Goal: Task Accomplishment & Management: Complete application form

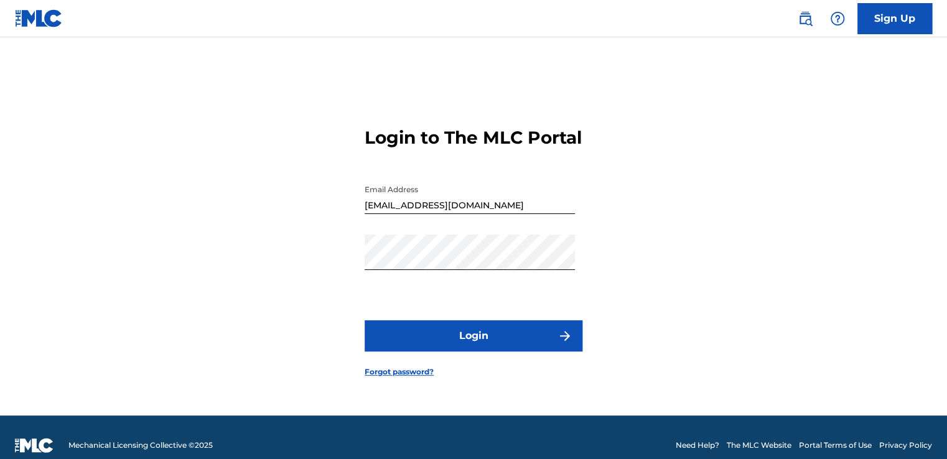
click at [536, 346] on button "Login" at bounding box center [473, 335] width 218 height 31
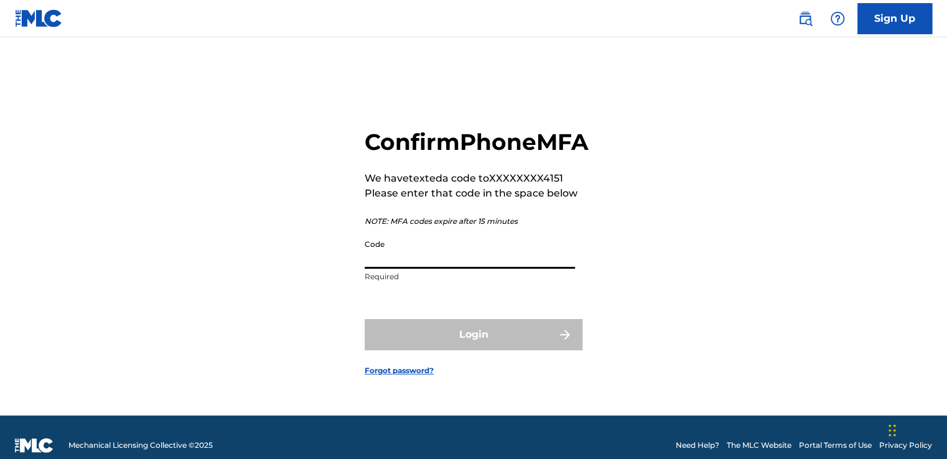
click at [395, 269] on input "Code" at bounding box center [469, 250] width 210 height 35
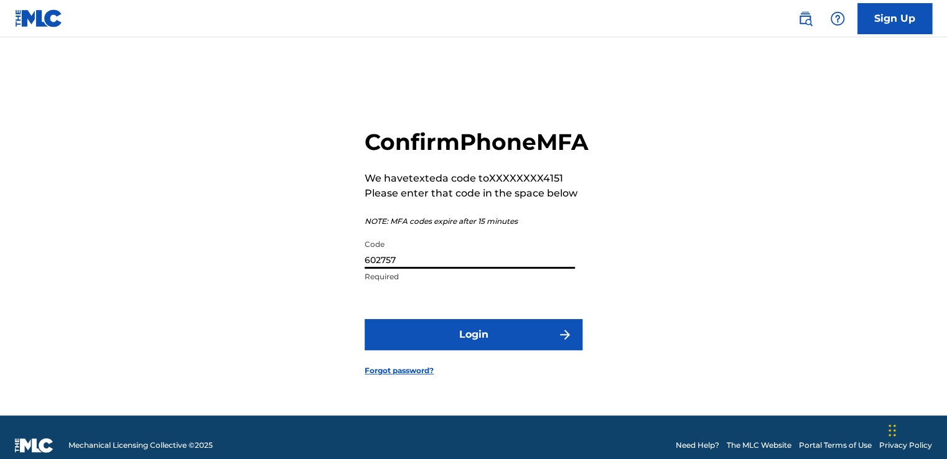
type input "602757"
click at [428, 350] on button "Login" at bounding box center [473, 334] width 218 height 31
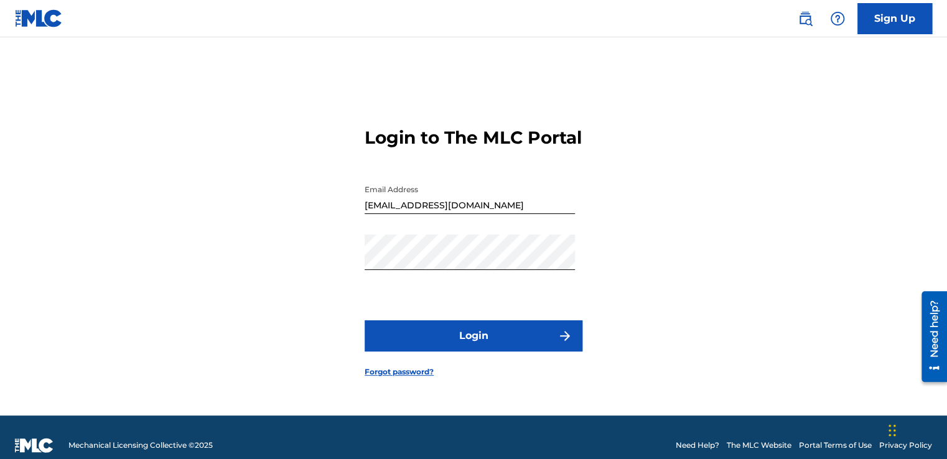
click at [516, 349] on button "Login" at bounding box center [473, 335] width 218 height 31
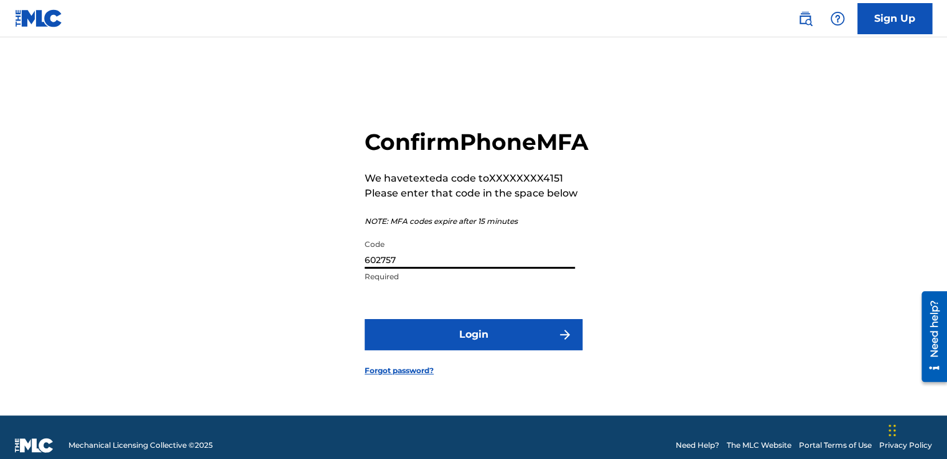
click at [423, 267] on input "602757" at bounding box center [469, 250] width 210 height 35
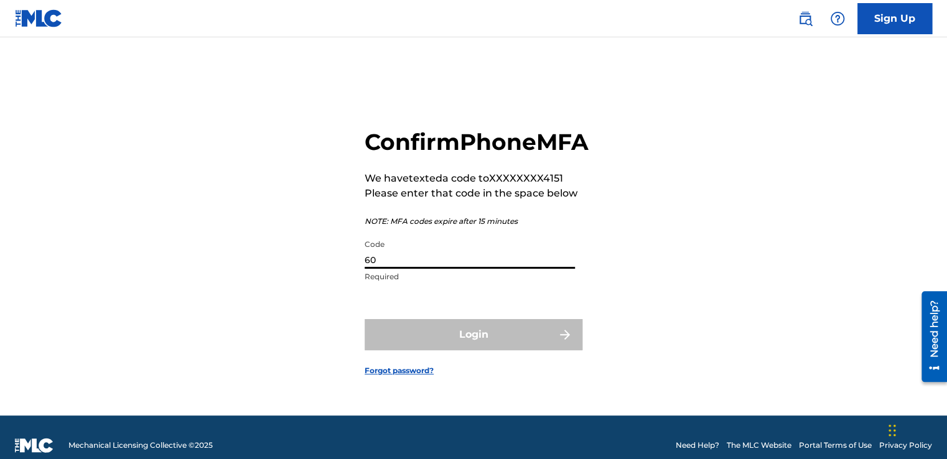
type input "6"
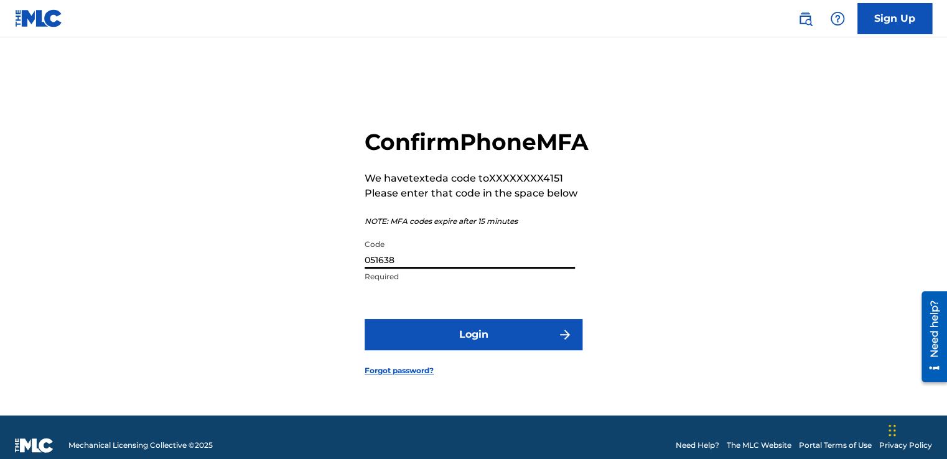
type input "051638"
click at [460, 350] on button "Login" at bounding box center [473, 334] width 218 height 31
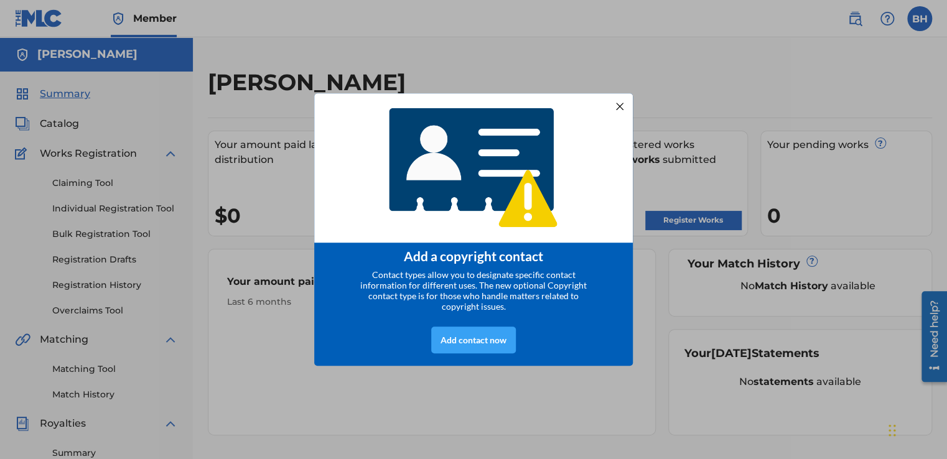
click at [485, 346] on div "Add contact now" at bounding box center [473, 340] width 85 height 27
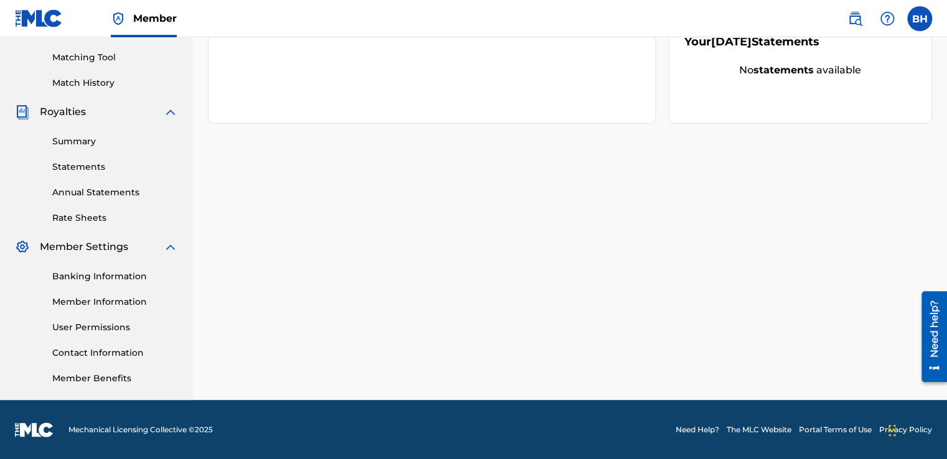
click at [106, 380] on link "Member Benefits" at bounding box center [115, 378] width 126 height 13
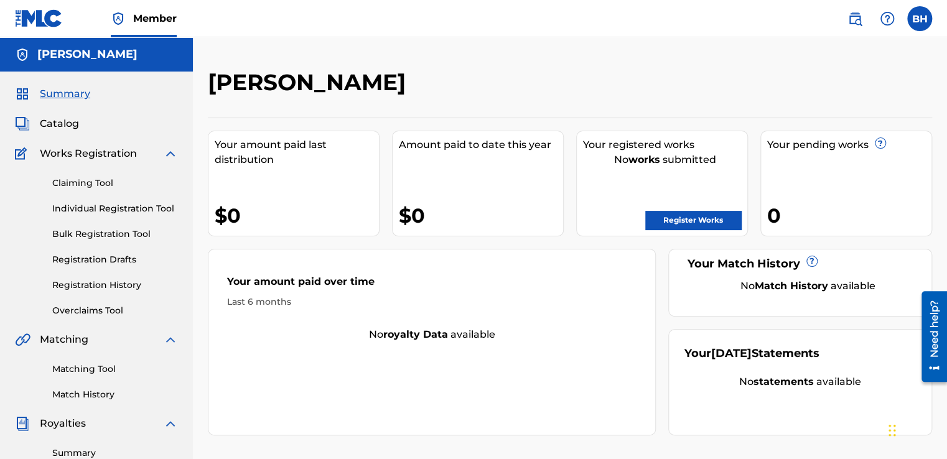
click at [100, 285] on link "Registration History" at bounding box center [115, 285] width 126 height 13
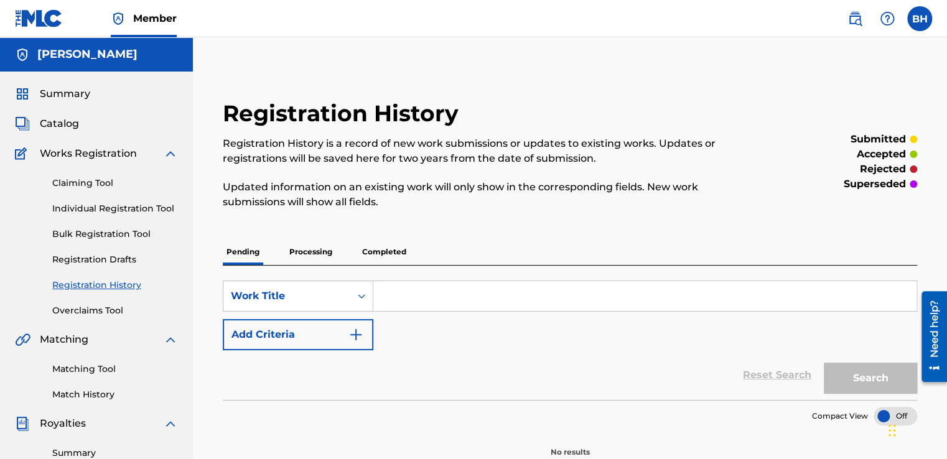
click at [95, 184] on link "Claiming Tool" at bounding box center [115, 183] width 126 height 13
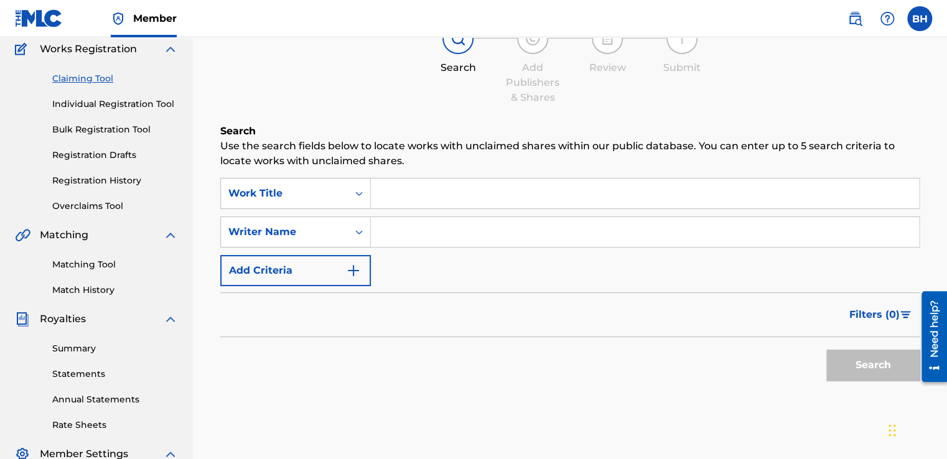
scroll to position [105, 0]
drag, startPoint x: 941, startPoint y: 188, endPoint x: 939, endPoint y: 239, distance: 51.0
click at [939, 239] on div "Claiming Tool Search Add Publishers & Shares Review Submit Search Use the searc…" at bounding box center [570, 284] width 754 height 643
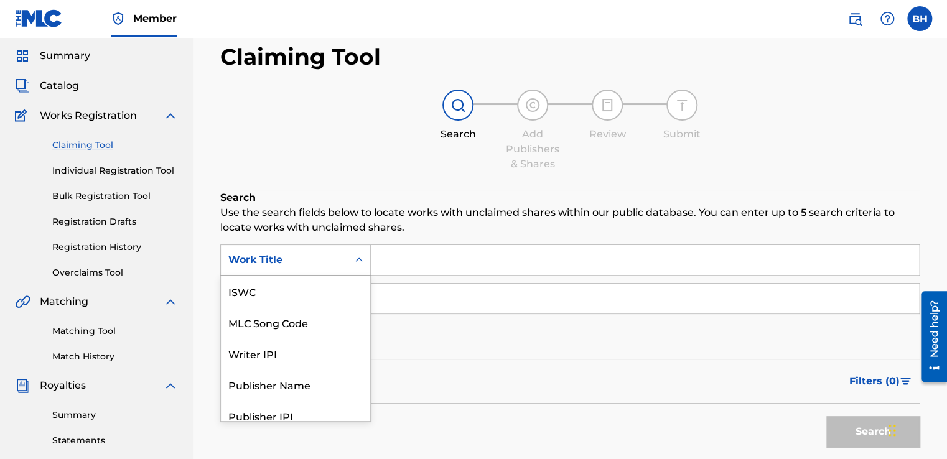
scroll to position [31, 0]
click at [363, 276] on div "7 results available. Use Up and Down to choose options, press Enter to select t…" at bounding box center [295, 259] width 151 height 31
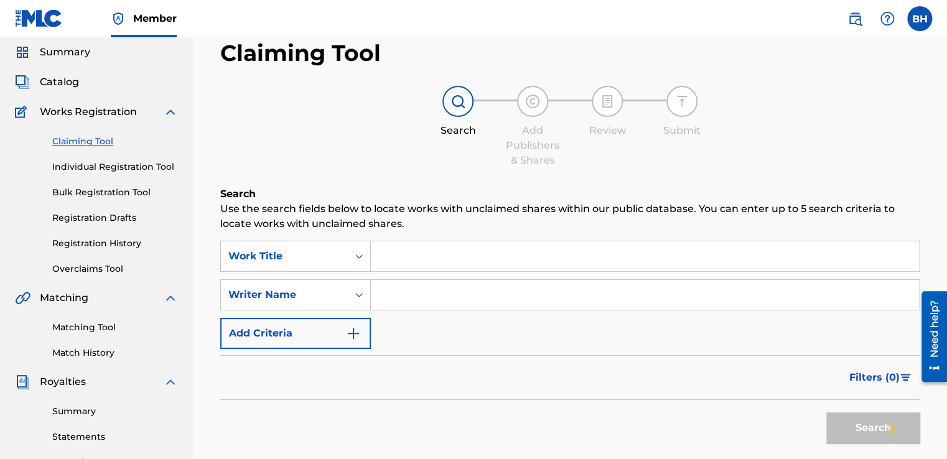
click at [266, 255] on div "Work Title" at bounding box center [284, 256] width 112 height 15
click at [393, 256] on input "Search Form" at bounding box center [645, 256] width 548 height 30
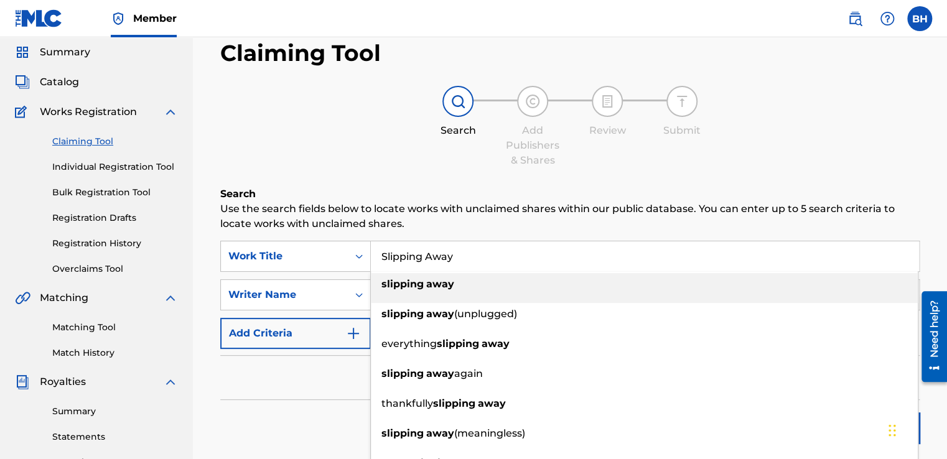
type input "Slipping Away"
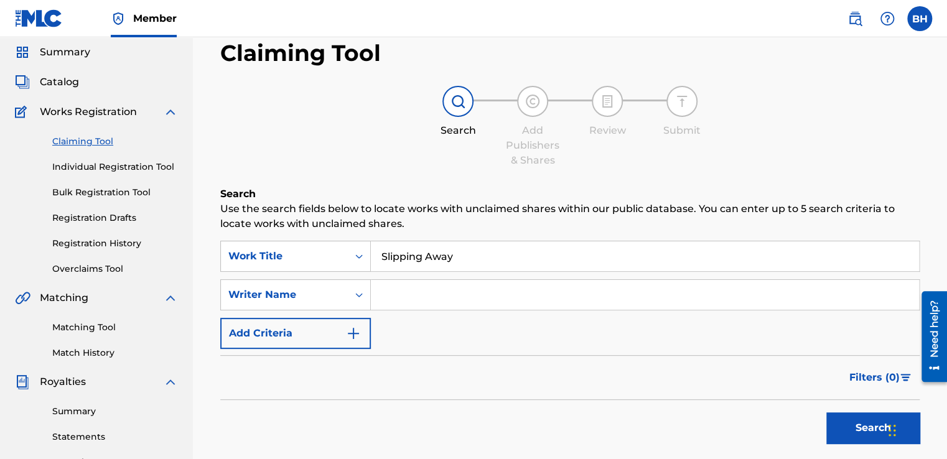
click at [413, 299] on input "Search Form" at bounding box center [645, 295] width 548 height 30
type input "Brian Headlee"
click at [848, 426] on button "Search" at bounding box center [872, 427] width 93 height 31
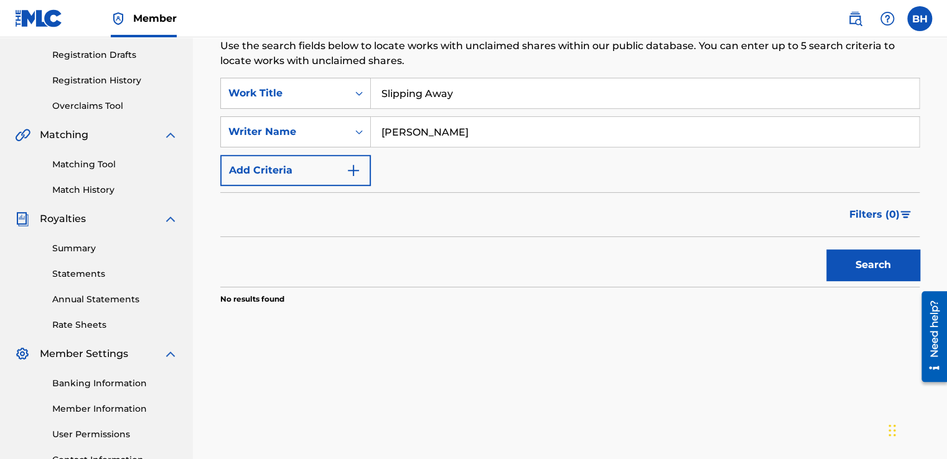
scroll to position [207, 0]
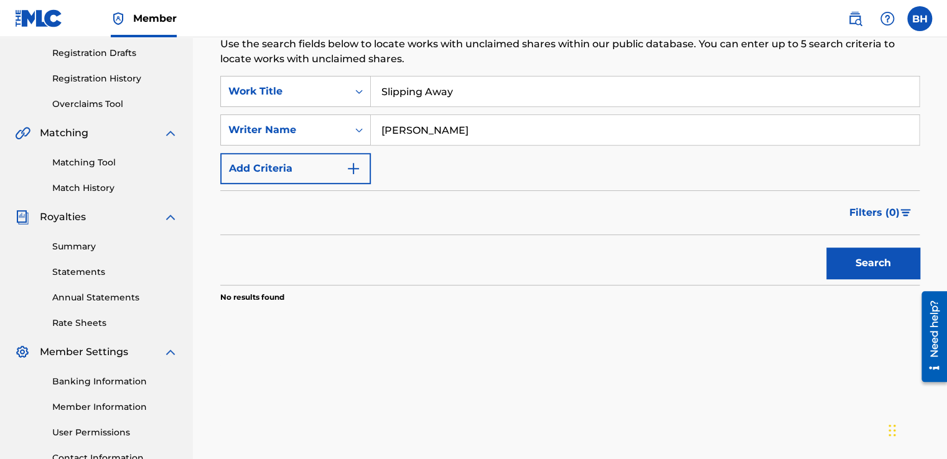
click at [865, 266] on button "Search" at bounding box center [872, 263] width 93 height 31
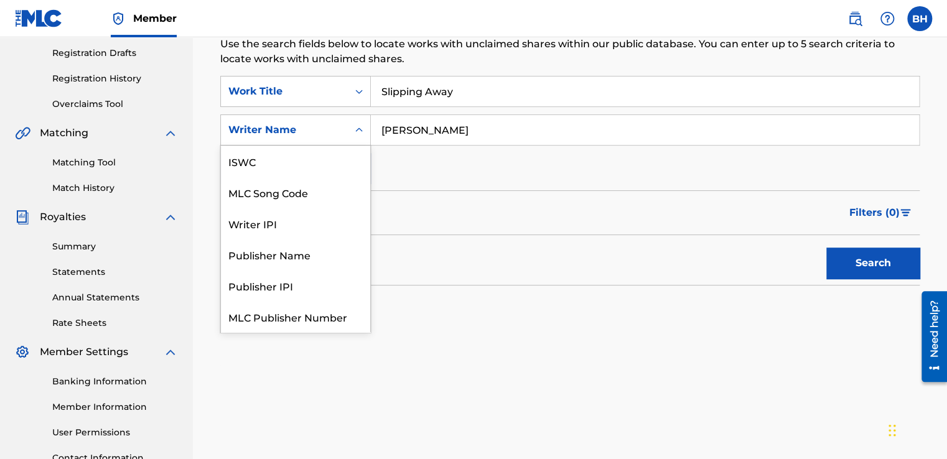
click at [360, 132] on icon "Search Form" at bounding box center [359, 130] width 12 height 12
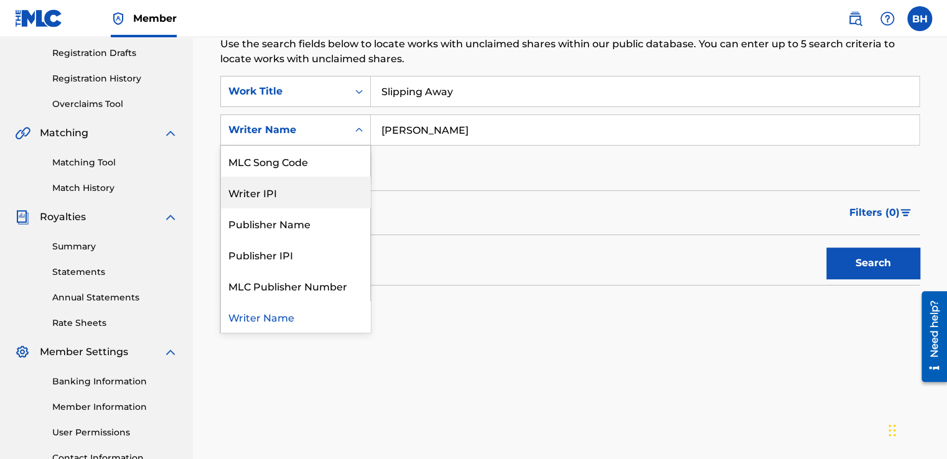
click at [301, 193] on div "Writer IPI" at bounding box center [295, 192] width 149 height 31
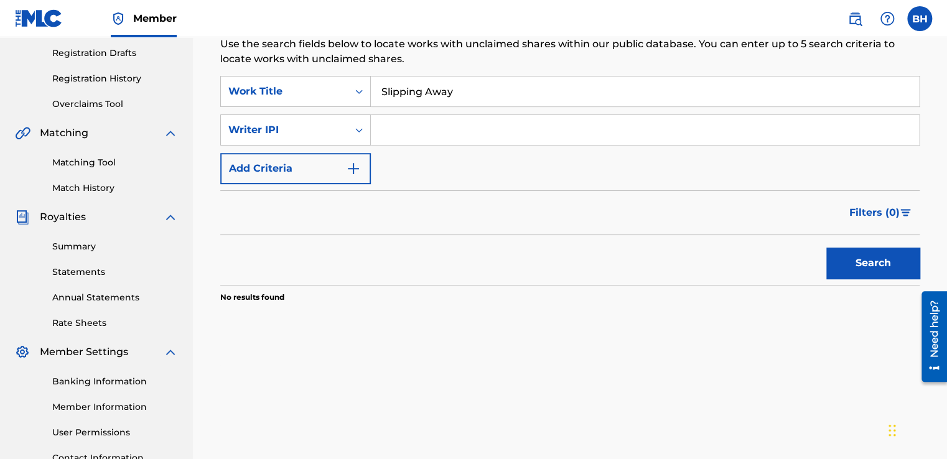
click at [398, 133] on input "Search Form" at bounding box center [645, 130] width 548 height 30
type input "1299287686"
click at [869, 259] on button "Search" at bounding box center [872, 263] width 93 height 31
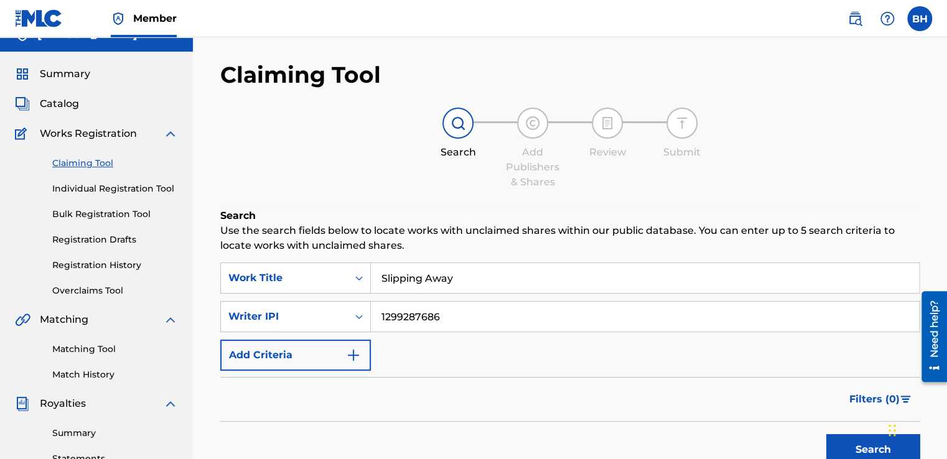
scroll to position [1, 0]
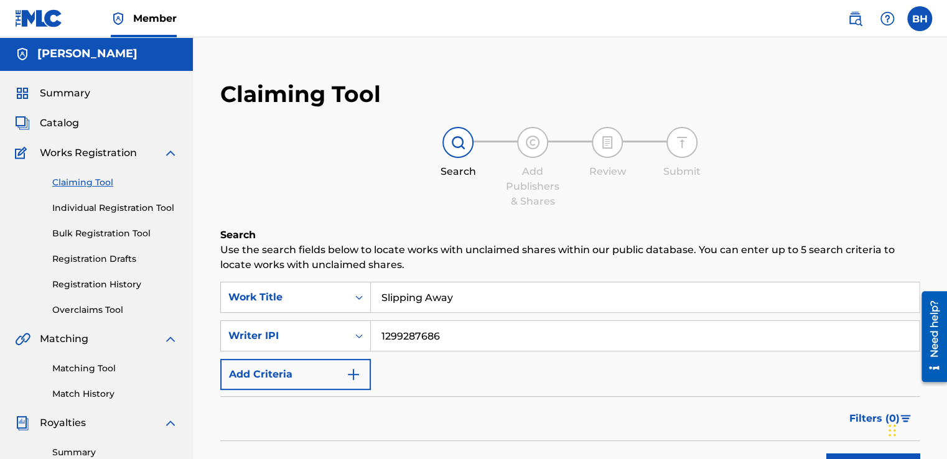
click at [100, 369] on link "Matching Tool" at bounding box center [115, 368] width 126 height 13
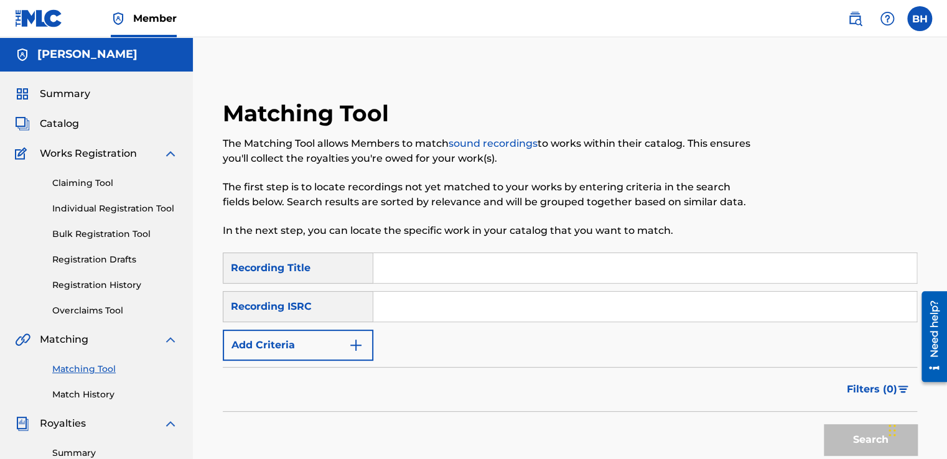
click at [407, 272] on input "Search Form" at bounding box center [644, 268] width 543 height 30
type input "Slipping Away"
paste input "QZTAX2501834"
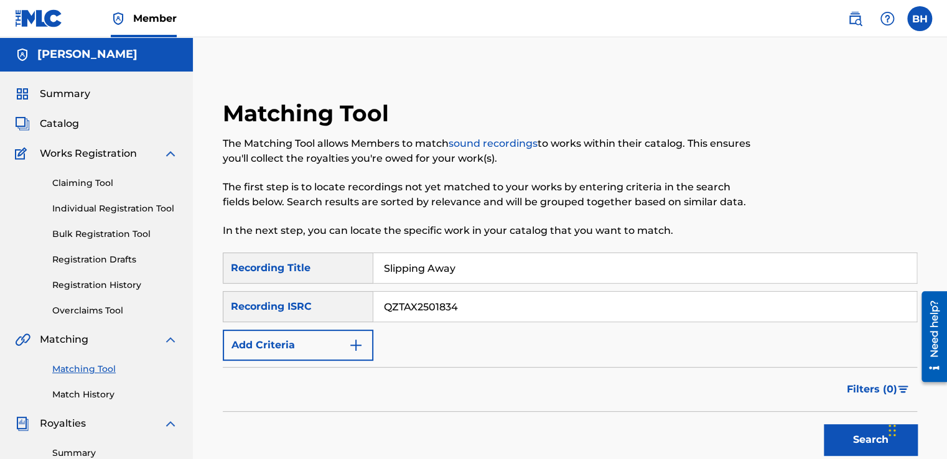
type input "QZTAX2501834"
click at [861, 447] on button "Search" at bounding box center [870, 439] width 93 height 31
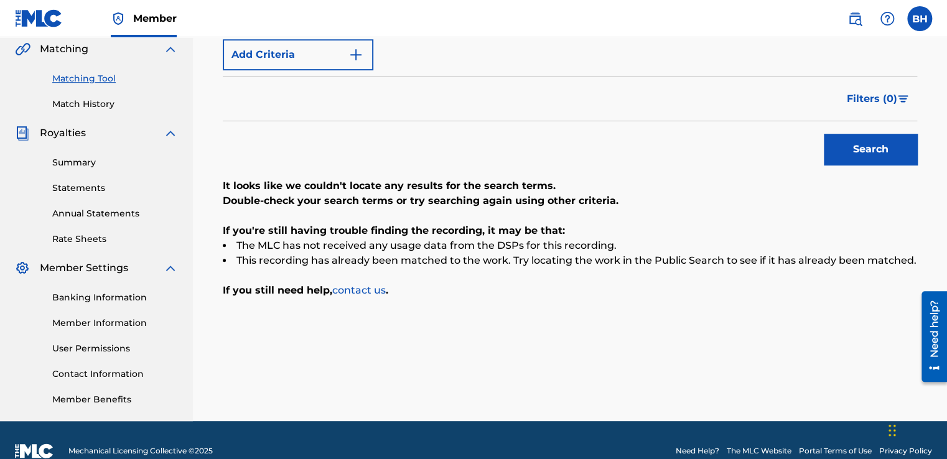
scroll to position [312, 0]
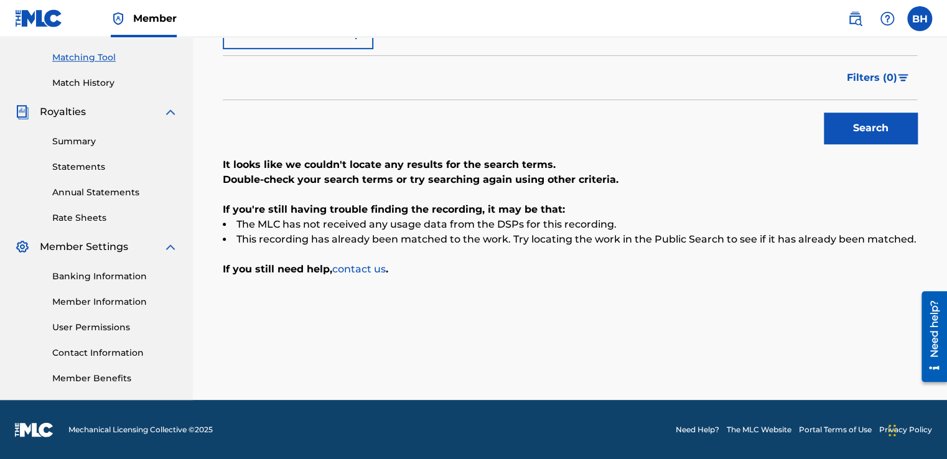
drag, startPoint x: 947, startPoint y: 133, endPoint x: 29, endPoint y: 34, distance: 923.5
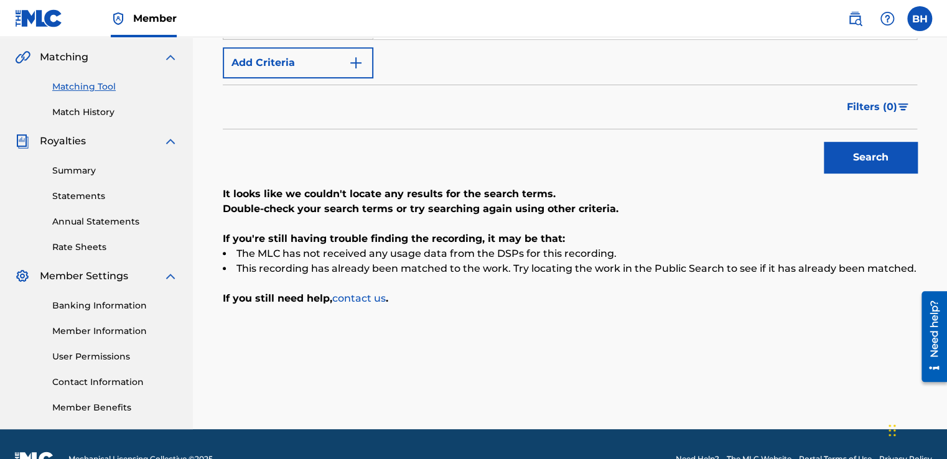
scroll to position [283, 0]
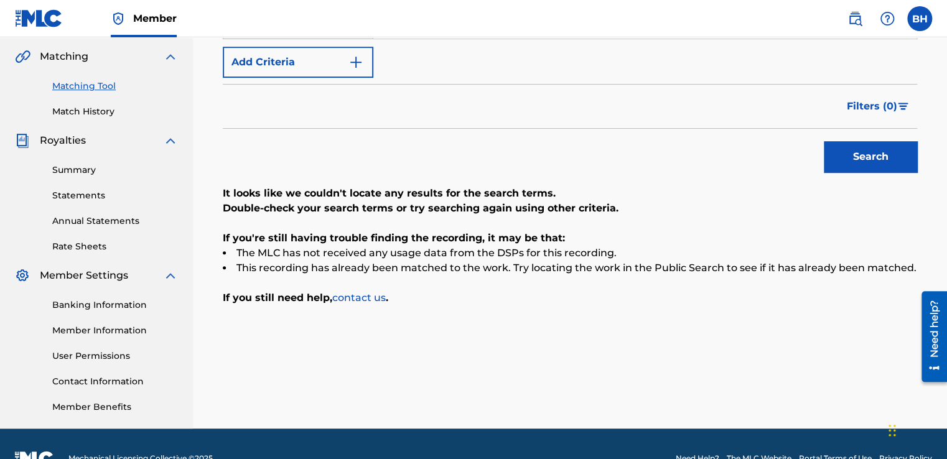
click at [85, 306] on link "Banking Information" at bounding box center [115, 305] width 126 height 13
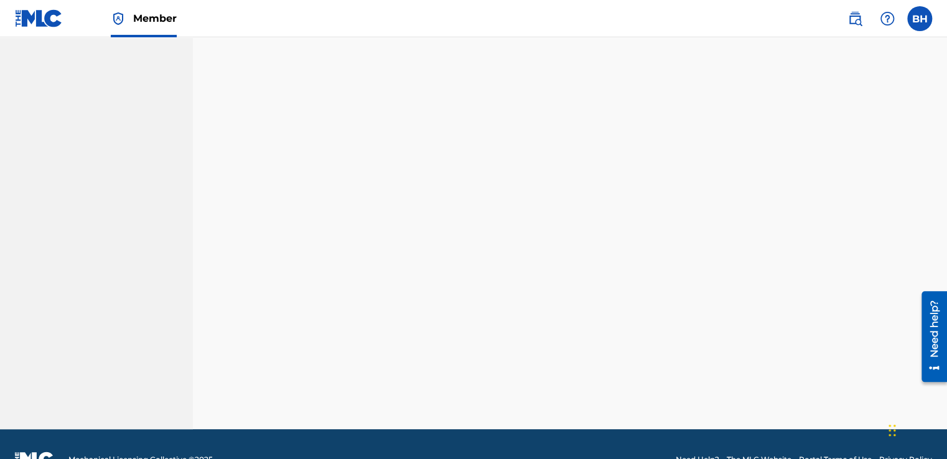
scroll to position [1176, 0]
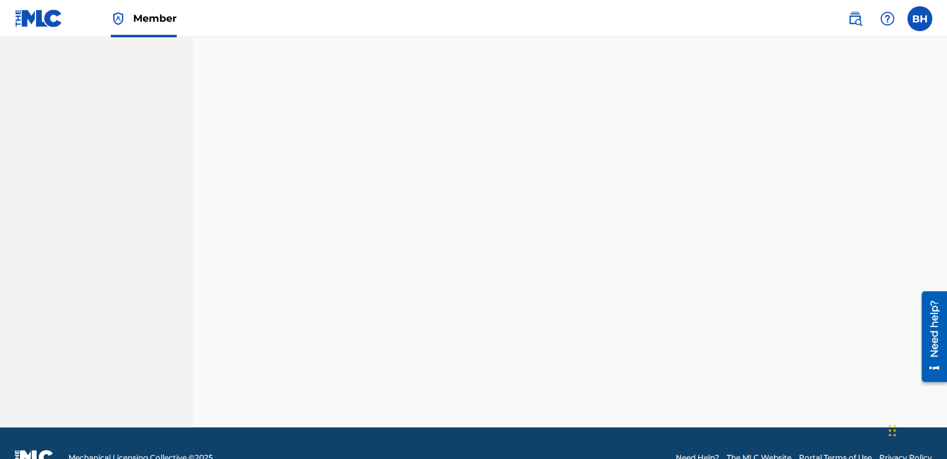
drag, startPoint x: 948, startPoint y: 341, endPoint x: 17, endPoint y: 57, distance: 973.2
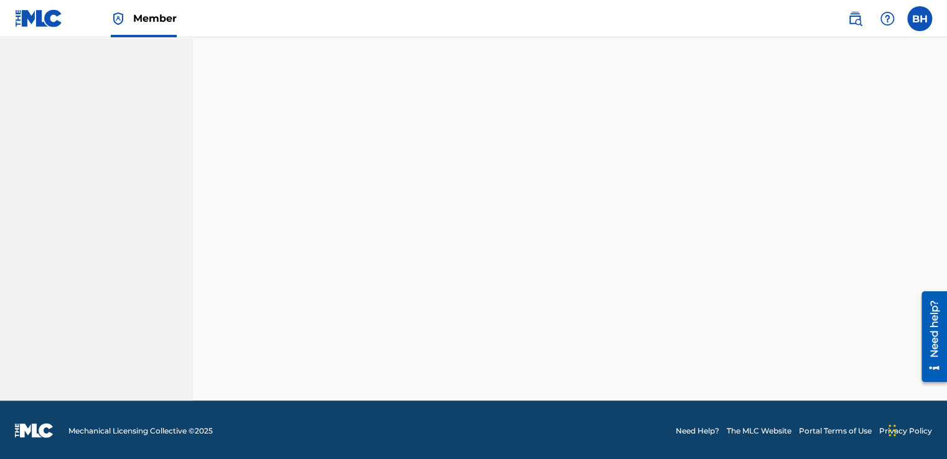
scroll to position [312, 0]
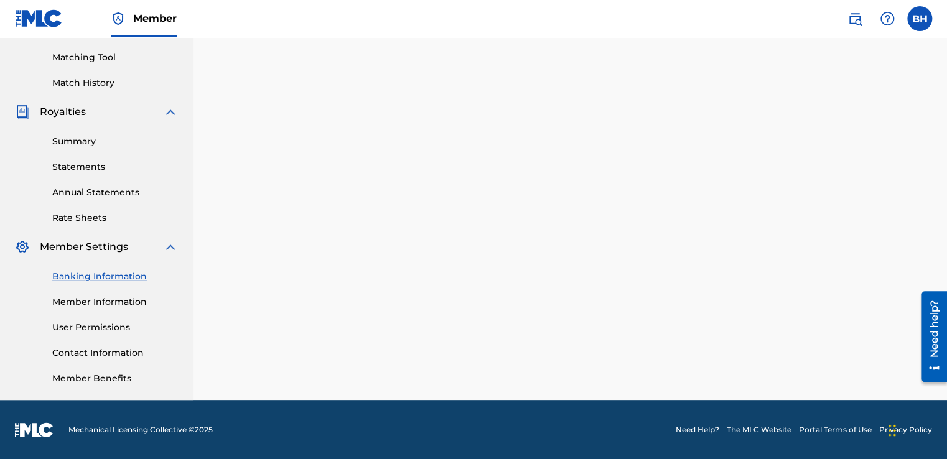
click at [116, 302] on link "Member Information" at bounding box center [115, 301] width 126 height 13
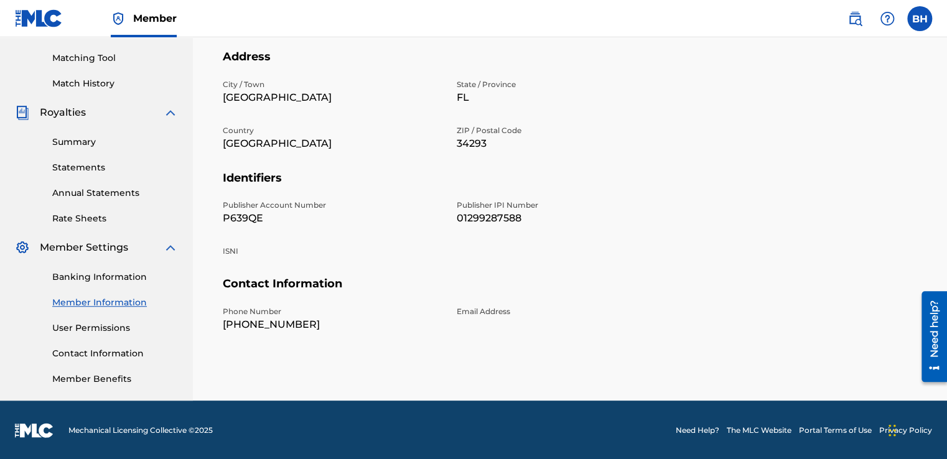
scroll to position [312, 0]
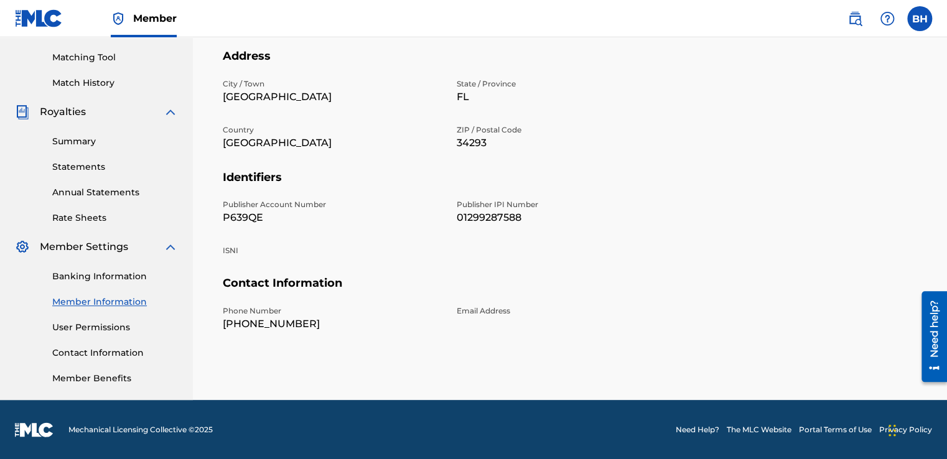
click at [93, 326] on link "User Permissions" at bounding box center [115, 327] width 126 height 13
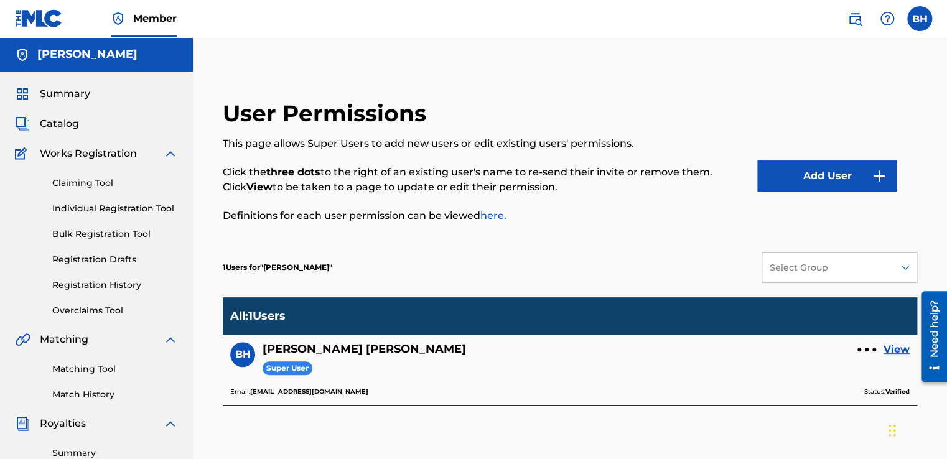
drag, startPoint x: 945, startPoint y: 163, endPoint x: 947, endPoint y: 200, distance: 37.3
click at [946, 200] on html "Consent Details [#IABV2SETTINGS#] About This website uses cookies We use cookie…" at bounding box center [473, 229] width 947 height 459
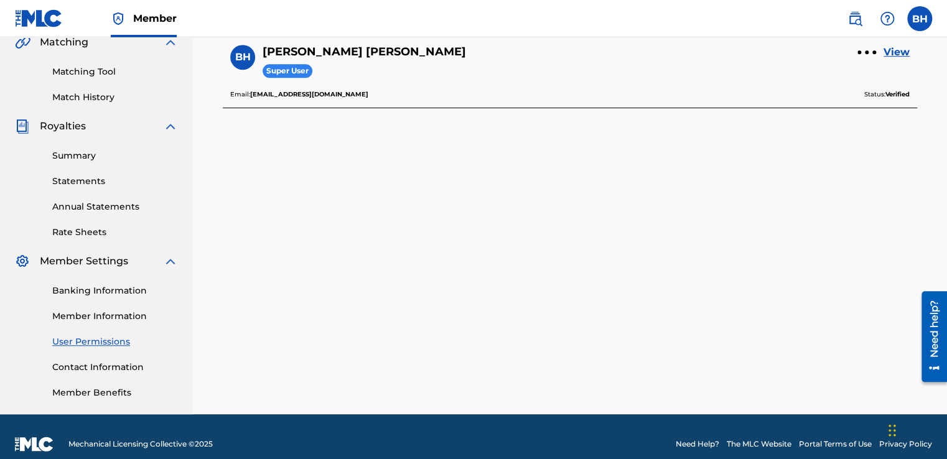
scroll to position [312, 0]
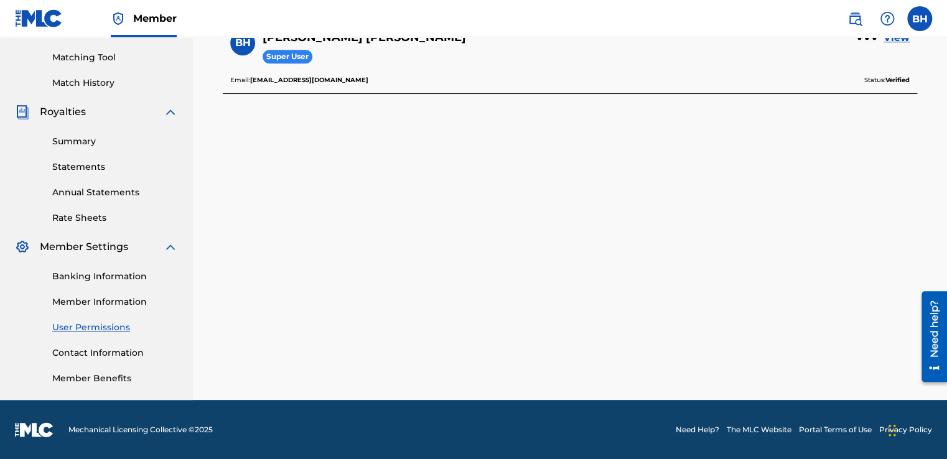
drag, startPoint x: 949, startPoint y: 182, endPoint x: 14, endPoint y: 81, distance: 940.9
click at [98, 352] on link "Contact Information" at bounding box center [115, 352] width 126 height 13
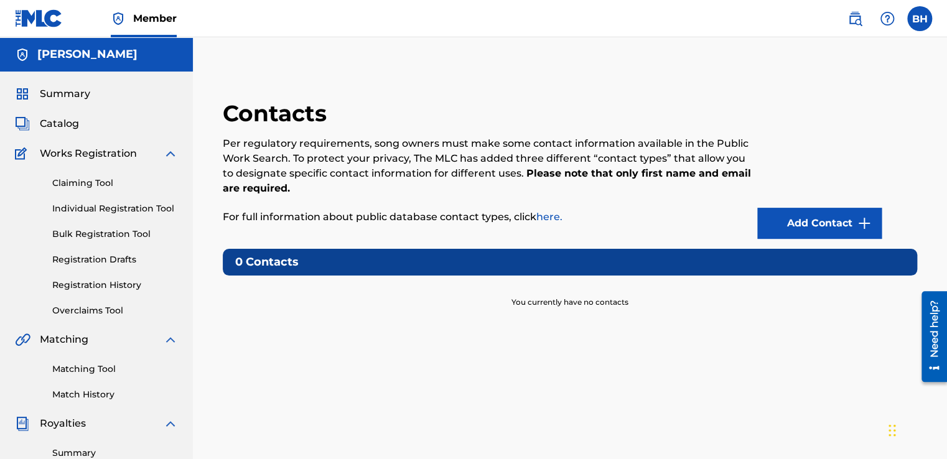
click at [799, 229] on link "Add Contact" at bounding box center [819, 223] width 124 height 31
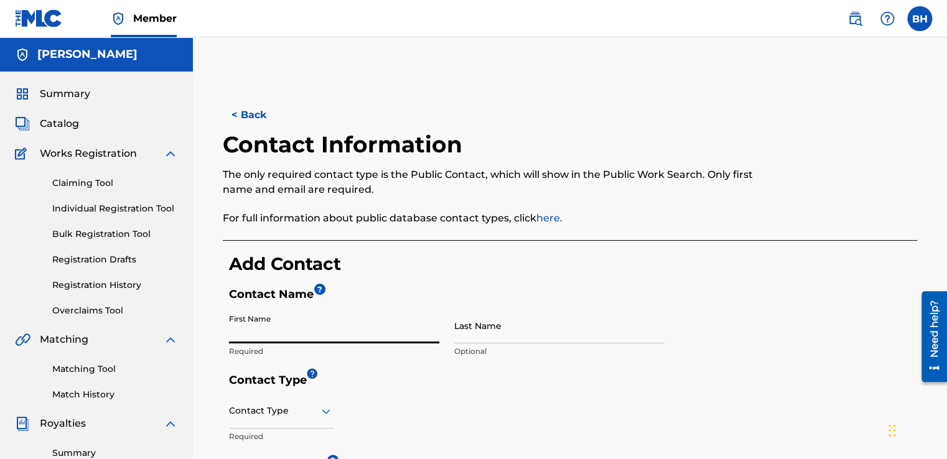
click at [317, 325] on input "First Name" at bounding box center [334, 325] width 210 height 35
type input "[PERSON_NAME]"
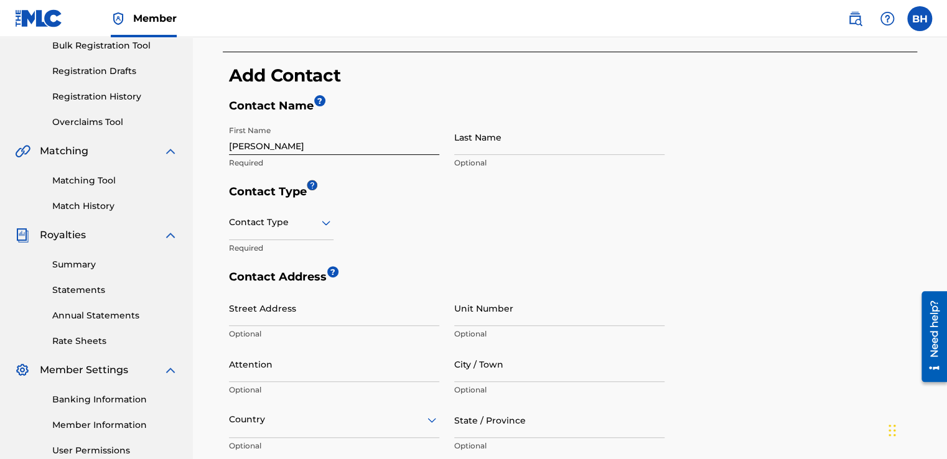
scroll to position [192, 0]
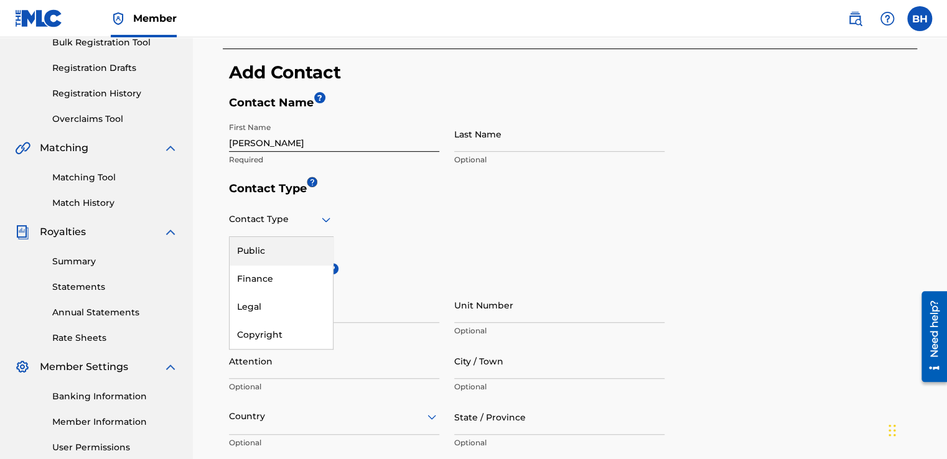
click at [328, 220] on icon at bounding box center [326, 219] width 9 height 5
click at [288, 248] on div "Public" at bounding box center [281, 251] width 103 height 28
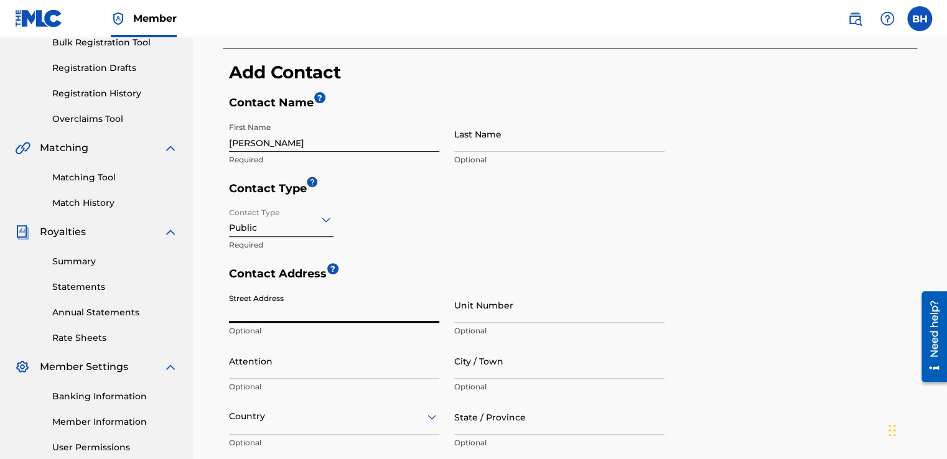
click at [306, 310] on input "Street Address" at bounding box center [334, 304] width 210 height 35
type input "821 Nectar Rd"
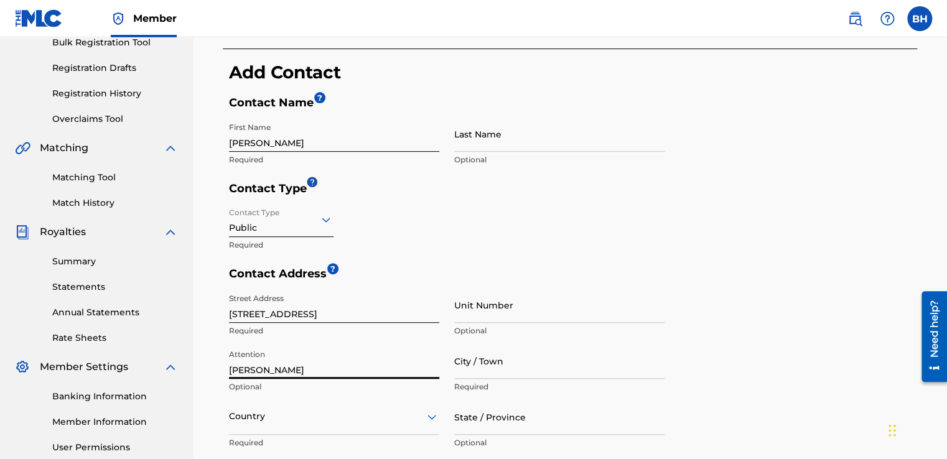
type input "[PERSON_NAME]"
type input "Venice"
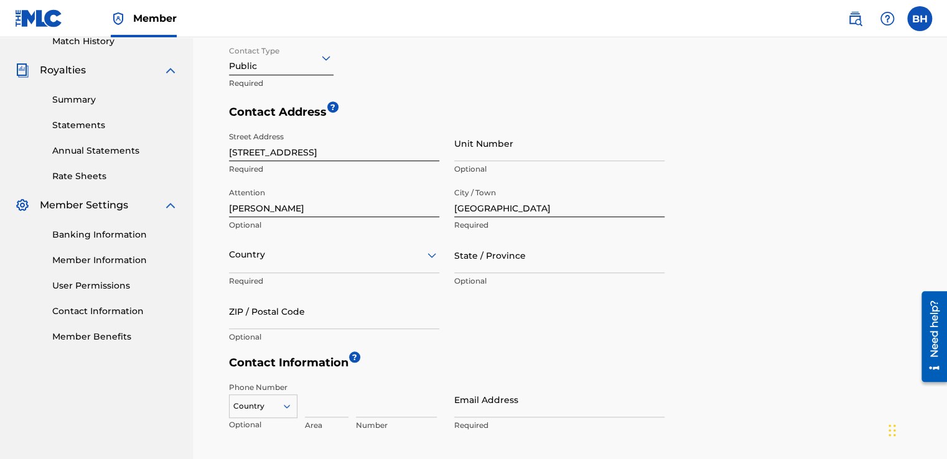
scroll to position [356, 0]
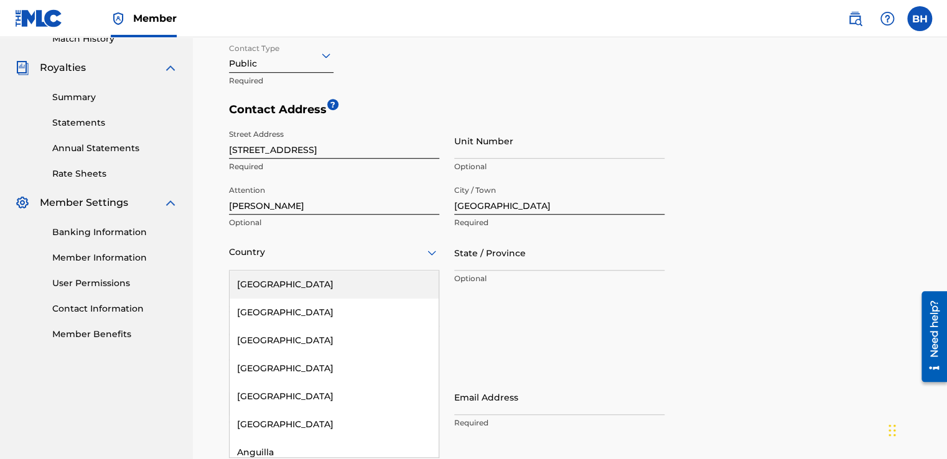
click at [432, 254] on icon at bounding box center [431, 253] width 9 height 5
click at [379, 282] on div "United States" at bounding box center [334, 285] width 209 height 28
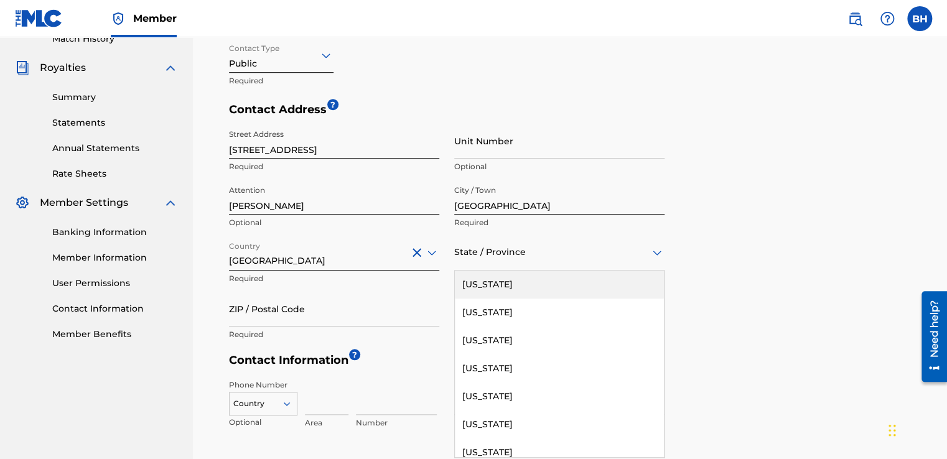
click at [652, 257] on icon at bounding box center [656, 252] width 15 height 15
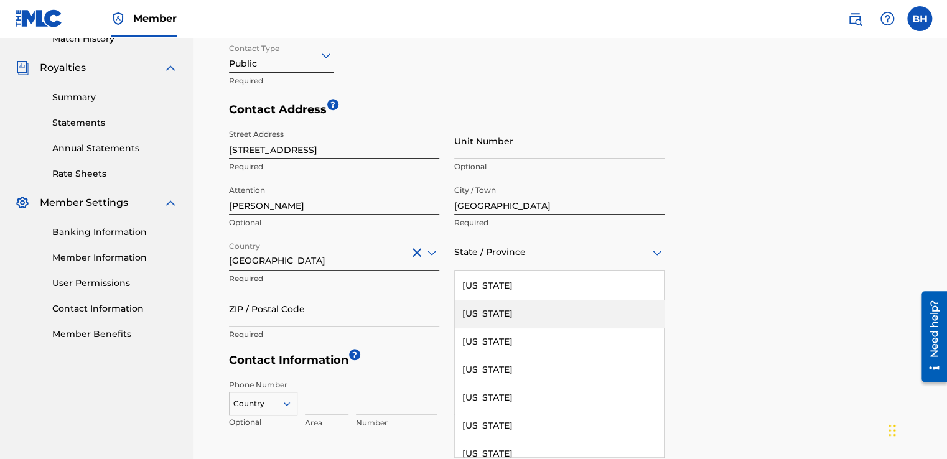
scroll to position [149, 0]
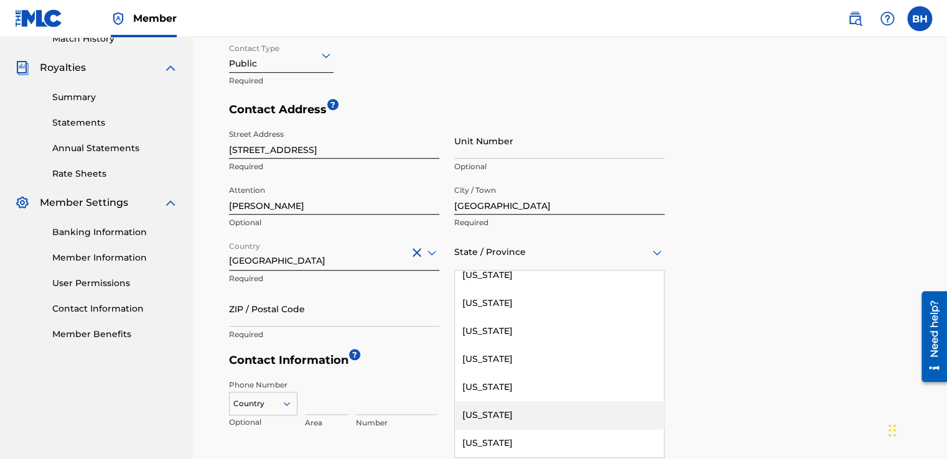
click at [565, 417] on div "Florida" at bounding box center [559, 415] width 209 height 28
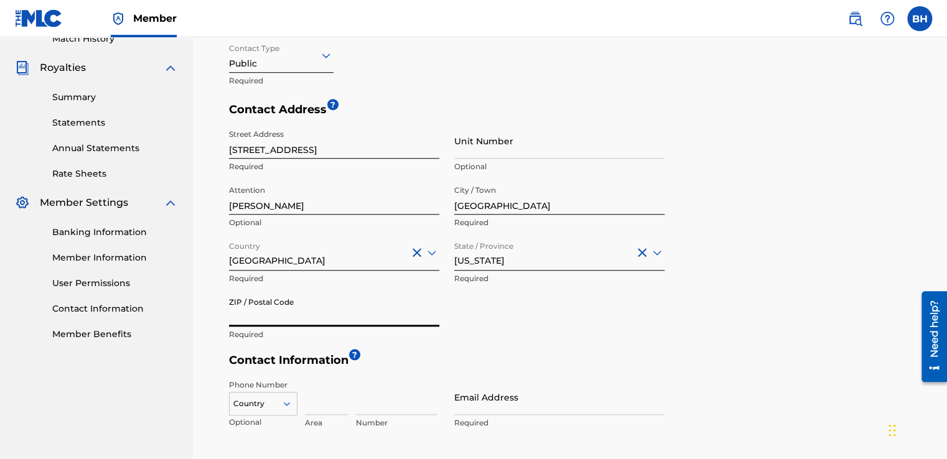
click at [264, 309] on input "ZIP / Postal Code" at bounding box center [334, 308] width 210 height 35
type input "34293"
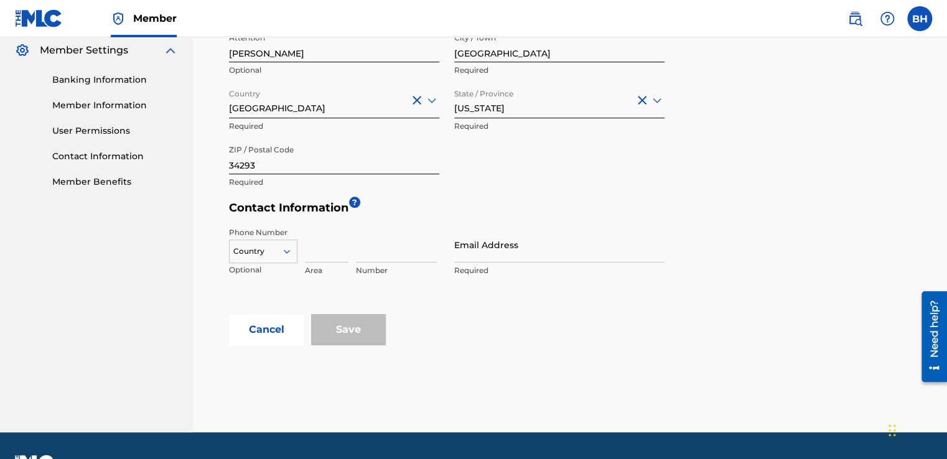
scroll to position [510, 0]
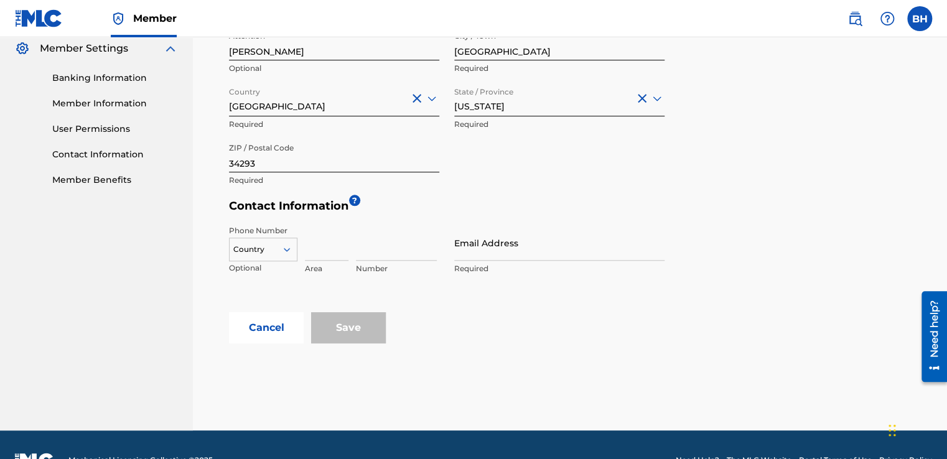
click at [290, 252] on icon at bounding box center [286, 249] width 11 height 11
click at [261, 269] on div "US, CA +1" at bounding box center [263, 280] width 67 height 49
click at [323, 255] on input at bounding box center [327, 242] width 44 height 35
type input "303"
type input "9614151"
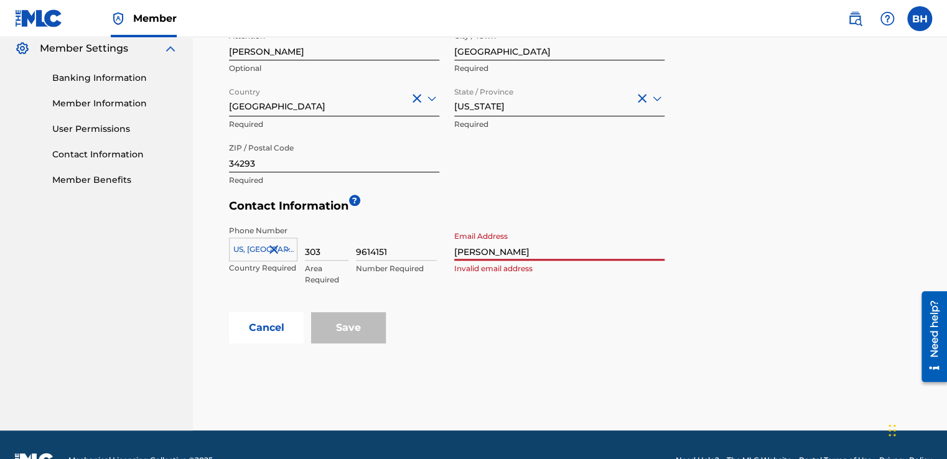
type input "[EMAIL_ADDRESS][DOMAIN_NAME]"
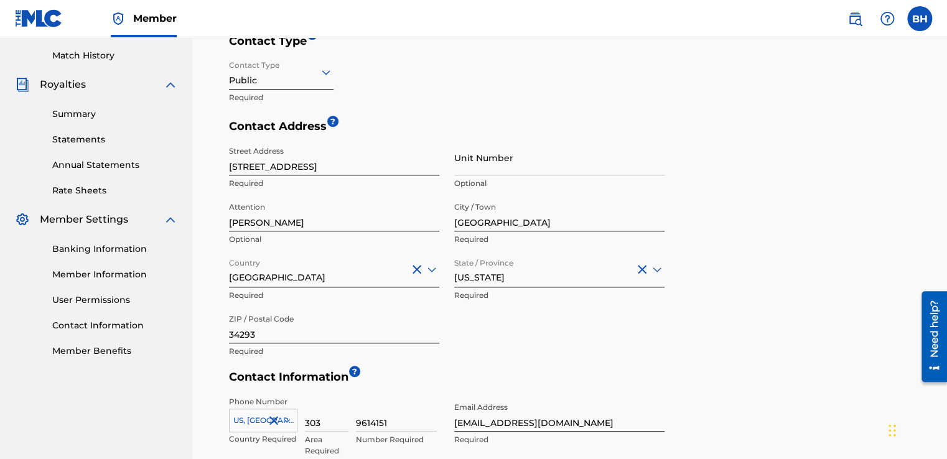
scroll to position [340, 0]
click at [301, 164] on input "821 Nectar Rd" at bounding box center [334, 156] width 210 height 35
type input "8"
type input "821 Nectar Rd"
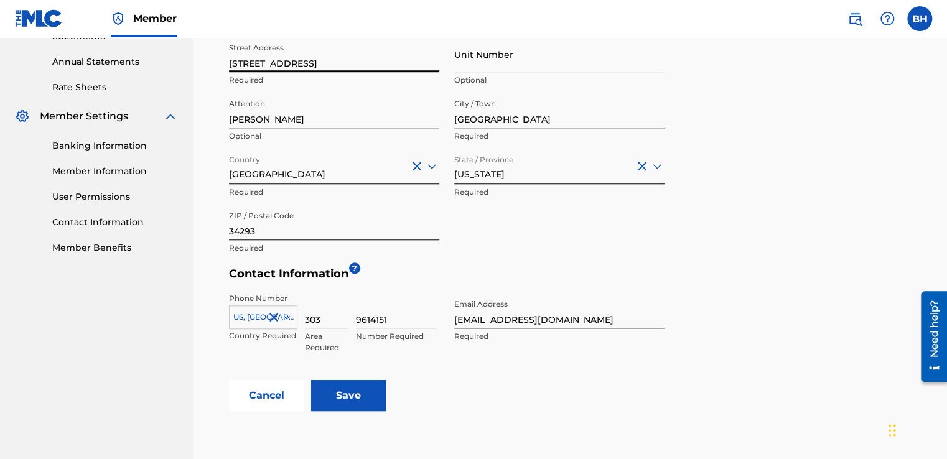
scroll to position [443, 0]
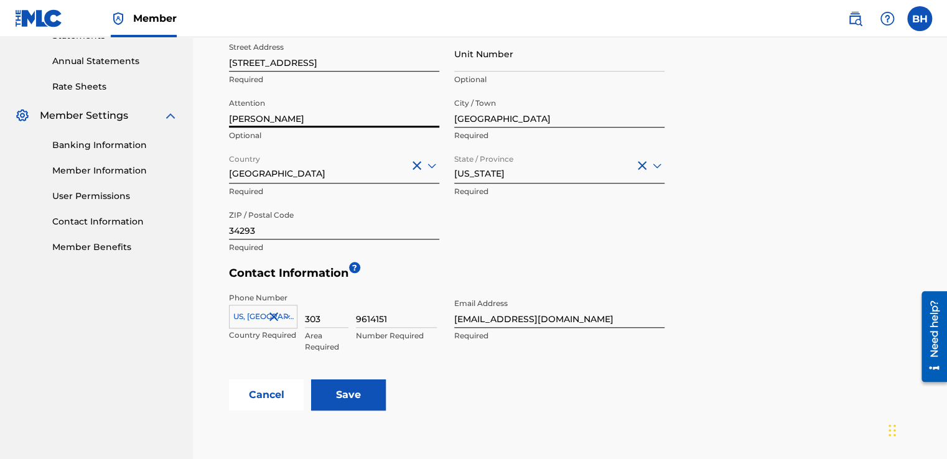
click at [256, 118] on input "[PERSON_NAME]" at bounding box center [334, 109] width 210 height 35
type input "B"
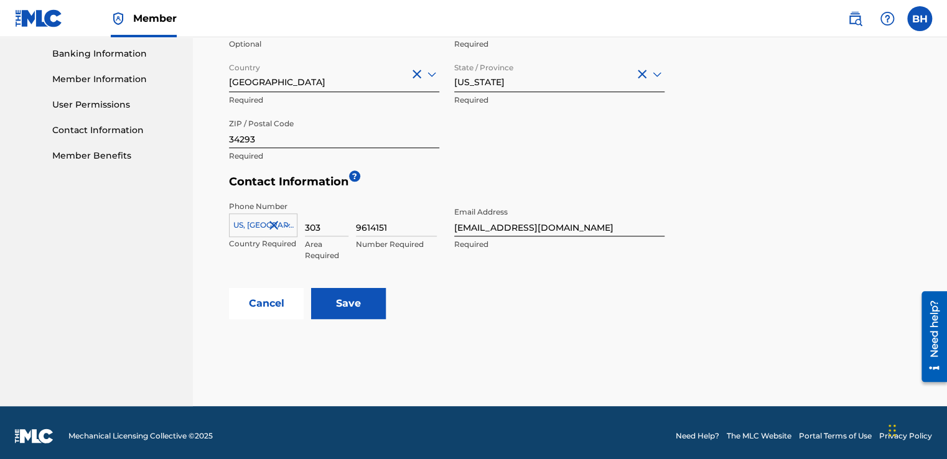
scroll to position [541, 0]
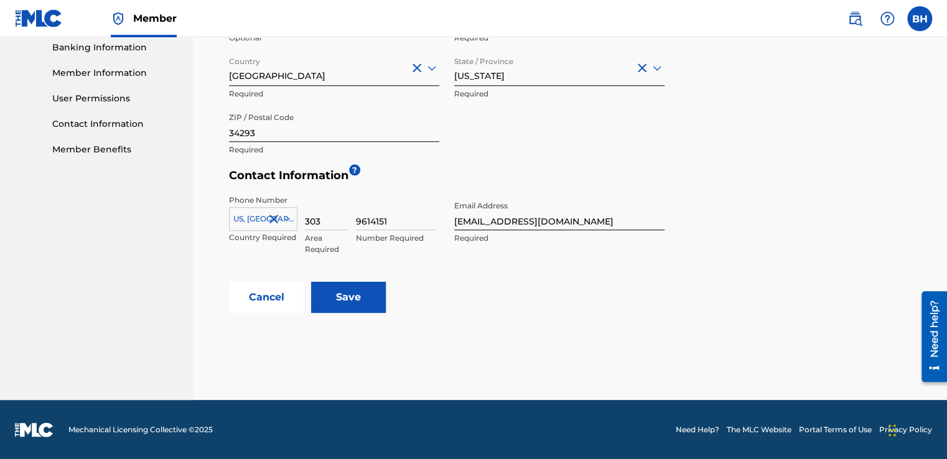
click at [356, 302] on input "Save" at bounding box center [348, 297] width 75 height 31
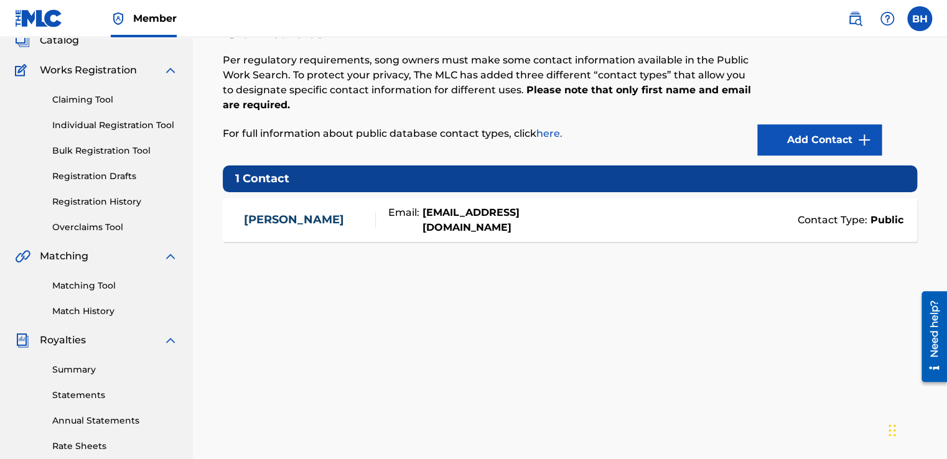
scroll to position [98, 0]
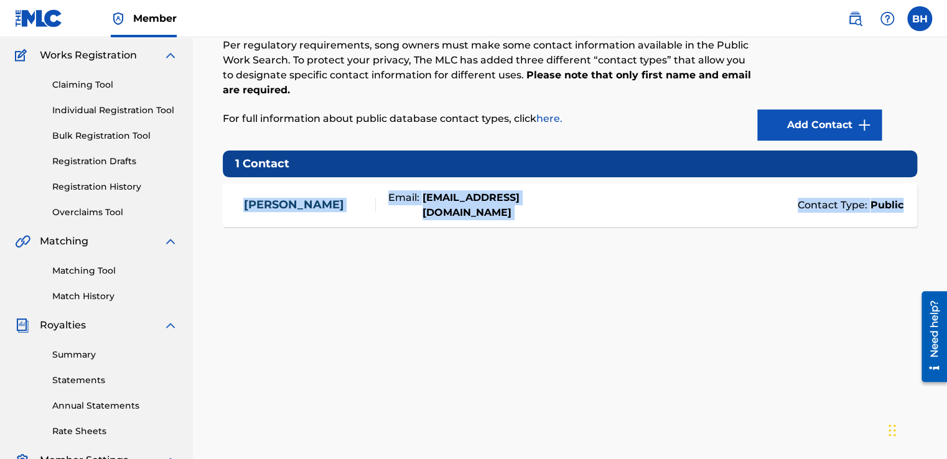
drag, startPoint x: 945, startPoint y: 169, endPoint x: 943, endPoint y: 239, distance: 69.7
click at [943, 239] on div "Contacts Per regulatory requirements, song owners must make some contact inform…" at bounding box center [570, 291] width 754 height 643
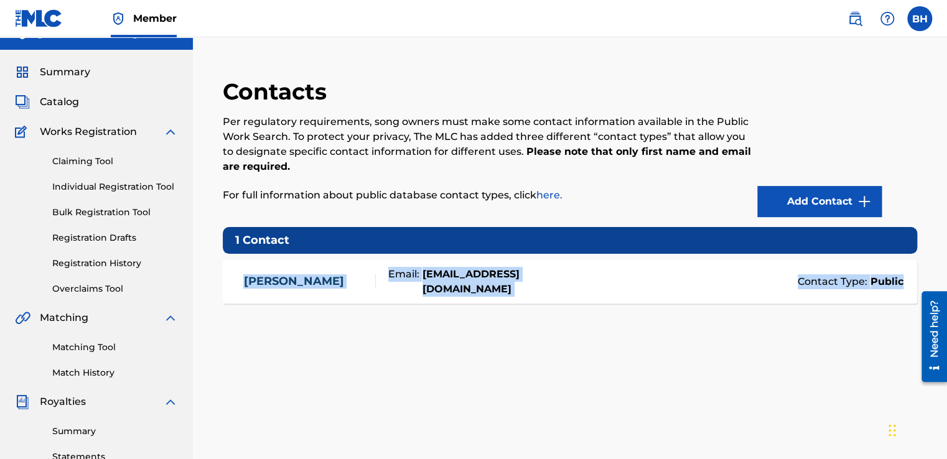
scroll to position [0, 0]
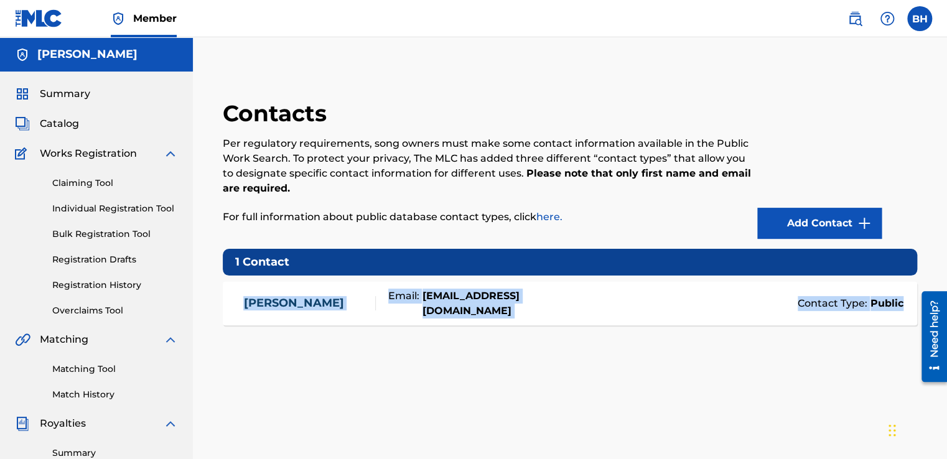
click at [81, 234] on link "Bulk Registration Tool" at bounding box center [115, 234] width 126 height 13
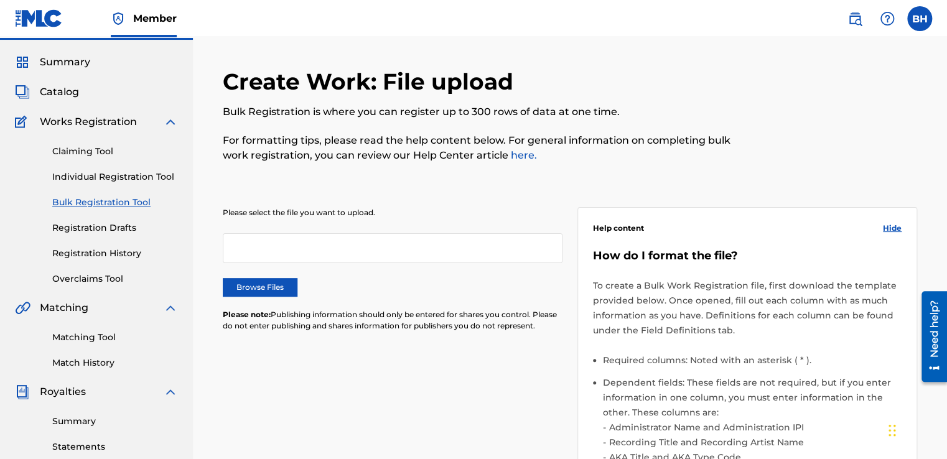
scroll to position [20, 0]
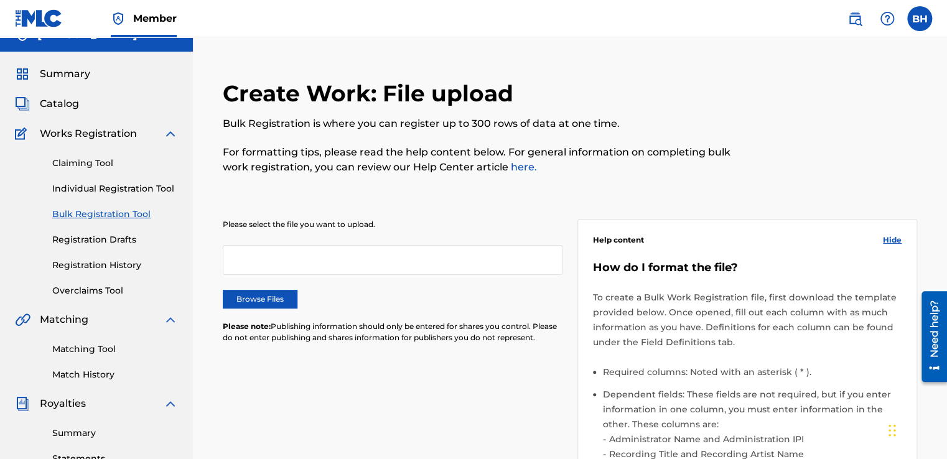
click at [90, 190] on link "Individual Registration Tool" at bounding box center [115, 188] width 126 height 13
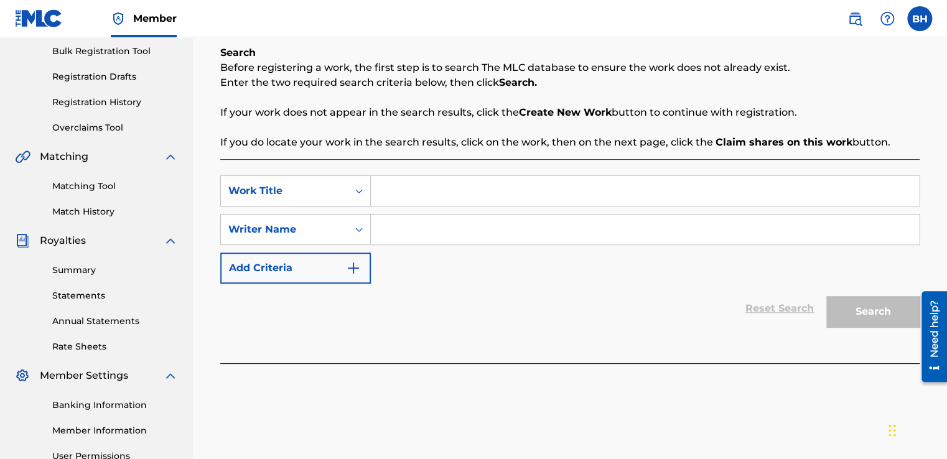
scroll to position [184, 0]
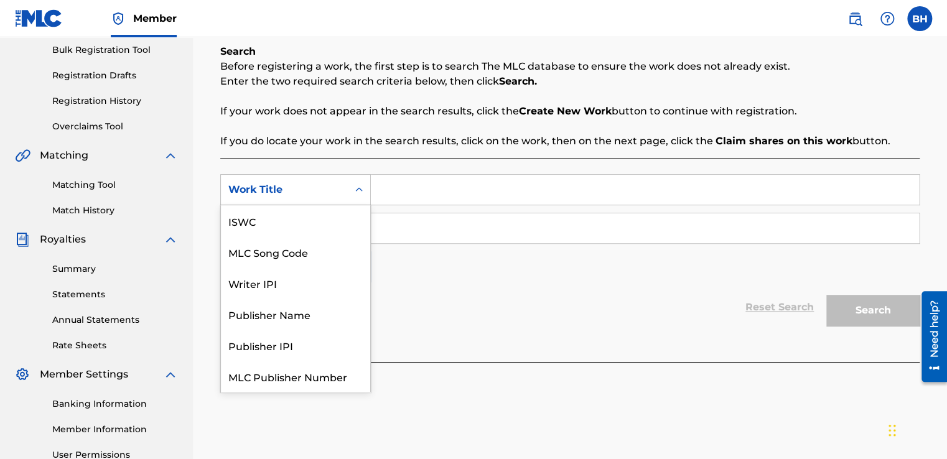
click at [361, 193] on icon "Search Form" at bounding box center [359, 189] width 12 height 12
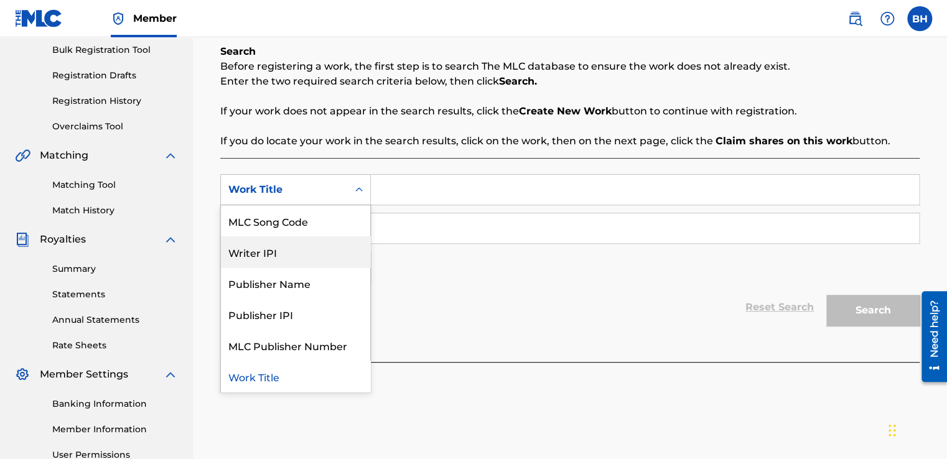
click at [275, 253] on div "Writer IPI" at bounding box center [295, 251] width 149 height 31
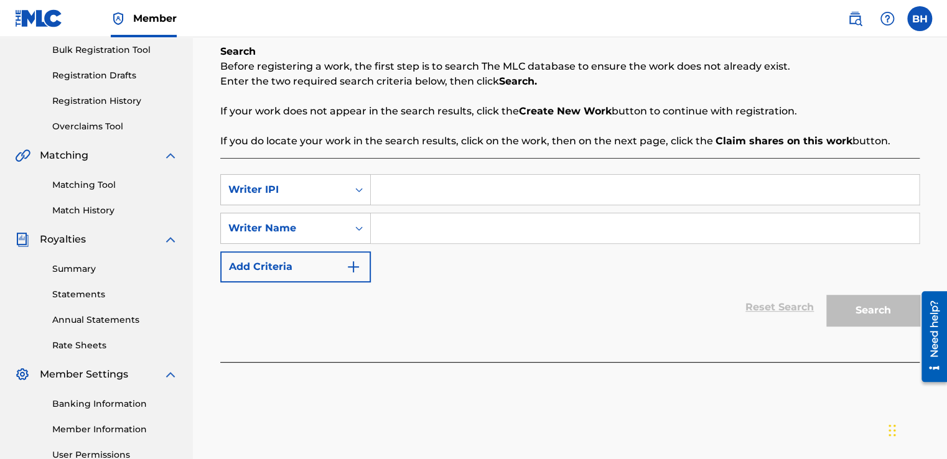
click at [391, 189] on input "Search Form" at bounding box center [645, 190] width 548 height 30
type input "1299287686"
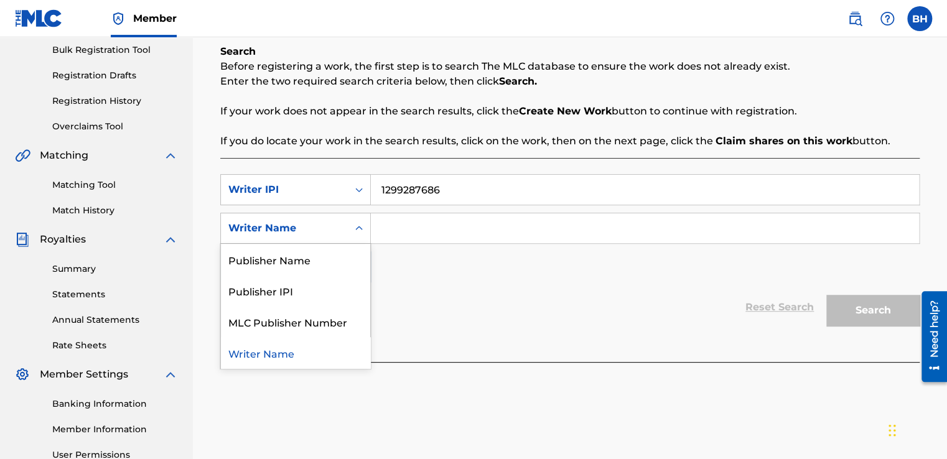
click at [361, 231] on icon "Search Form" at bounding box center [359, 228] width 12 height 12
click at [323, 292] on div "Publisher IPI" at bounding box center [295, 290] width 149 height 31
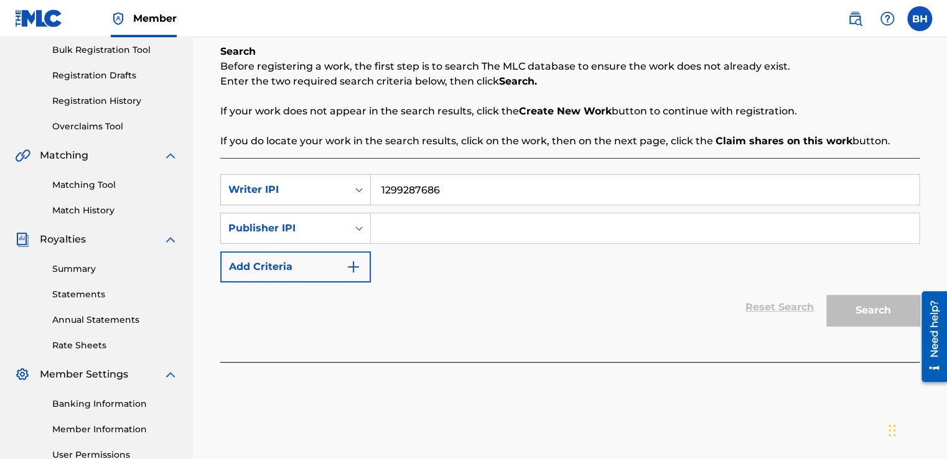
click at [386, 235] on input "Search Form" at bounding box center [645, 228] width 548 height 30
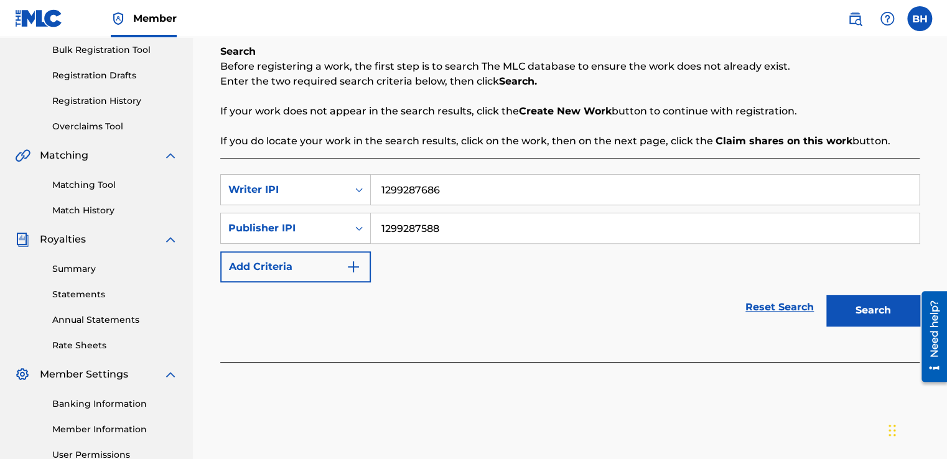
type input "1299287588"
click at [852, 311] on button "Search" at bounding box center [872, 310] width 93 height 31
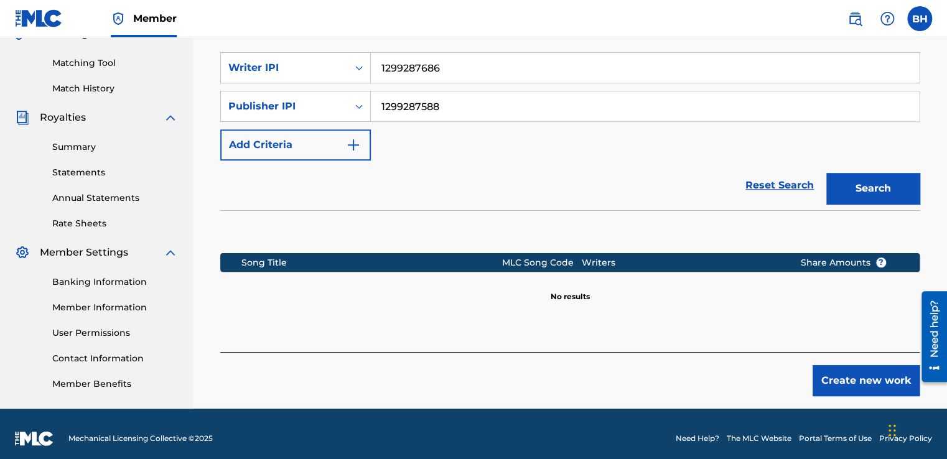
scroll to position [315, 0]
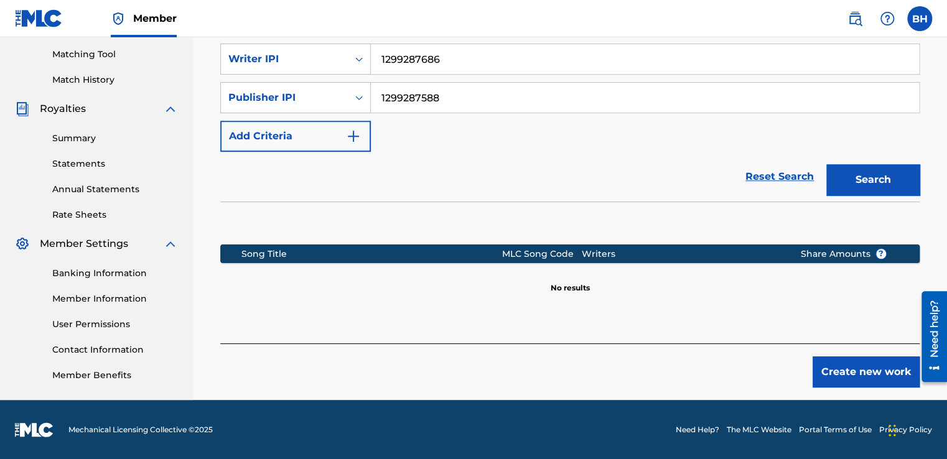
drag, startPoint x: 949, startPoint y: 116, endPoint x: 27, endPoint y: 24, distance: 926.4
click at [851, 374] on button "Create new work" at bounding box center [865, 371] width 107 height 31
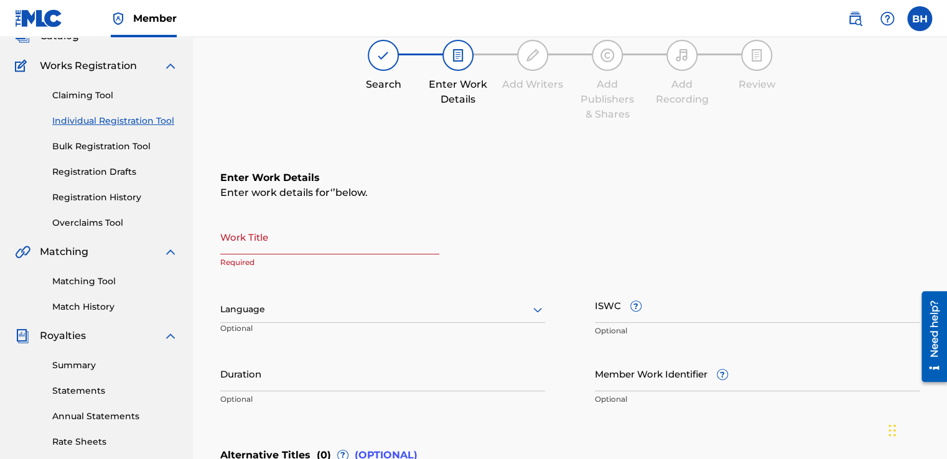
scroll to position [88, 0]
click at [320, 239] on input "Work Title" at bounding box center [329, 235] width 219 height 35
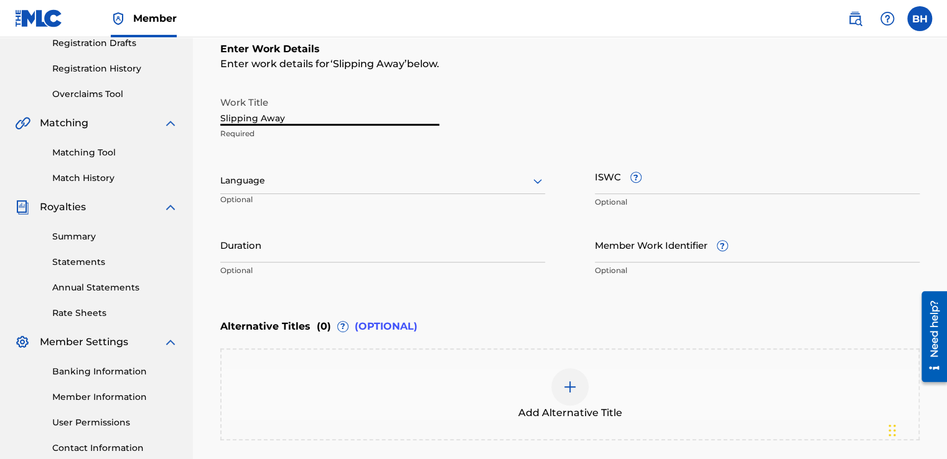
scroll to position [225, 0]
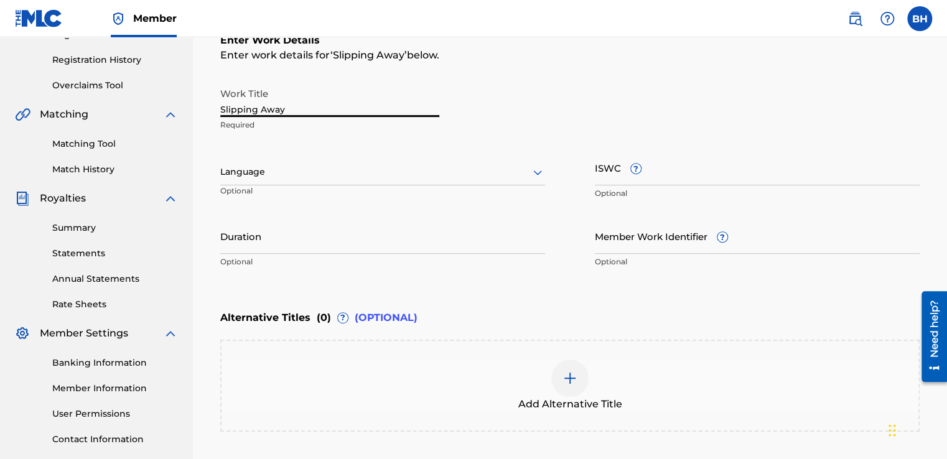
type input "Slipping Away"
click at [320, 193] on p "Optional" at bounding box center [271, 195] width 102 height 21
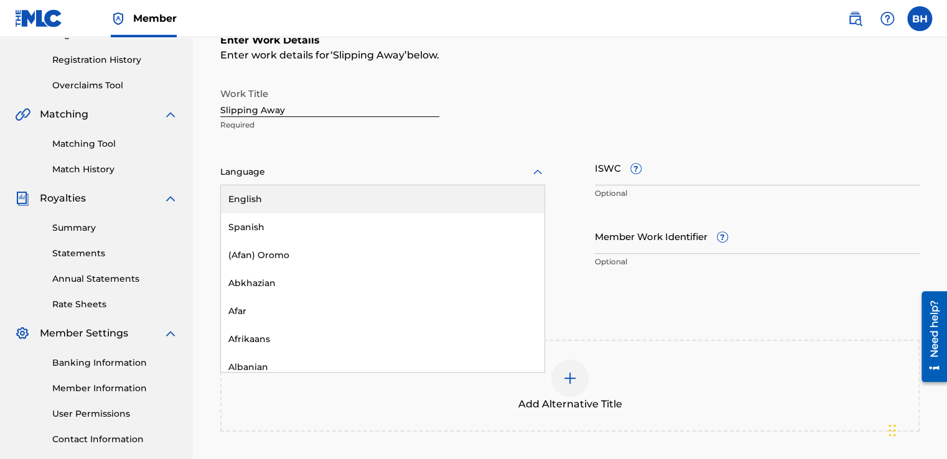
click at [534, 175] on icon at bounding box center [537, 172] width 15 height 15
click at [445, 201] on div "English" at bounding box center [382, 199] width 323 height 28
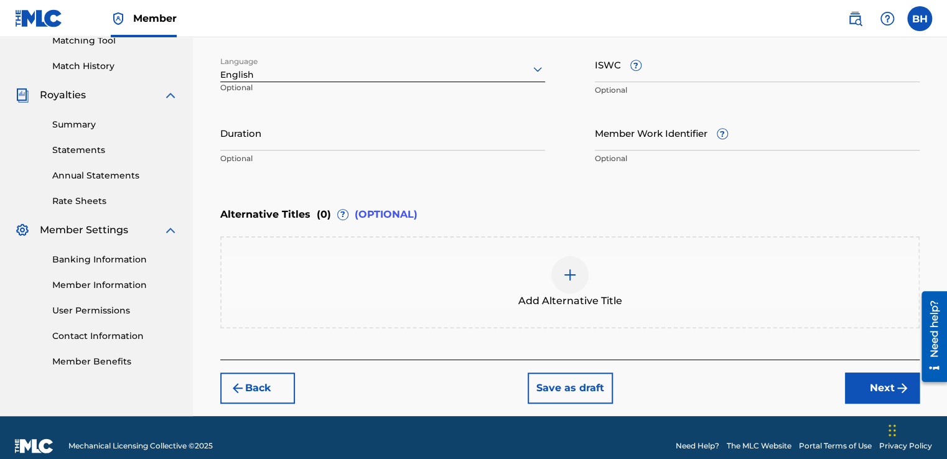
scroll to position [343, 0]
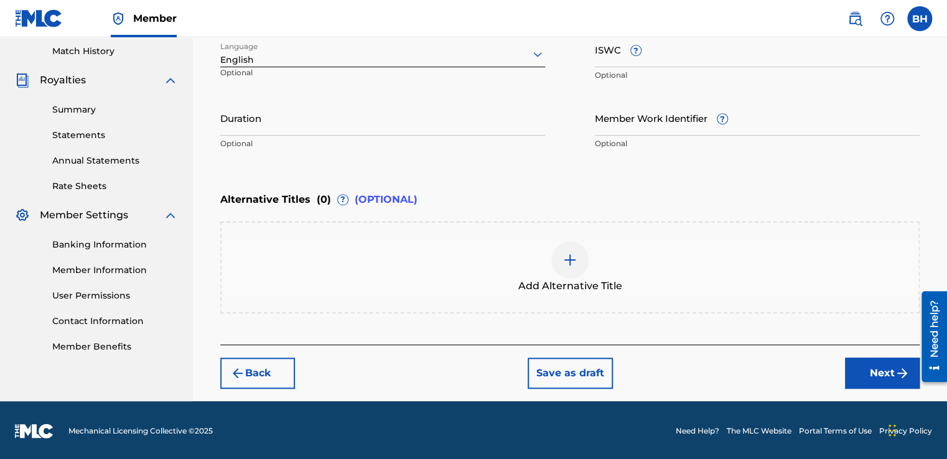
click at [877, 372] on button "Next" at bounding box center [882, 373] width 75 height 31
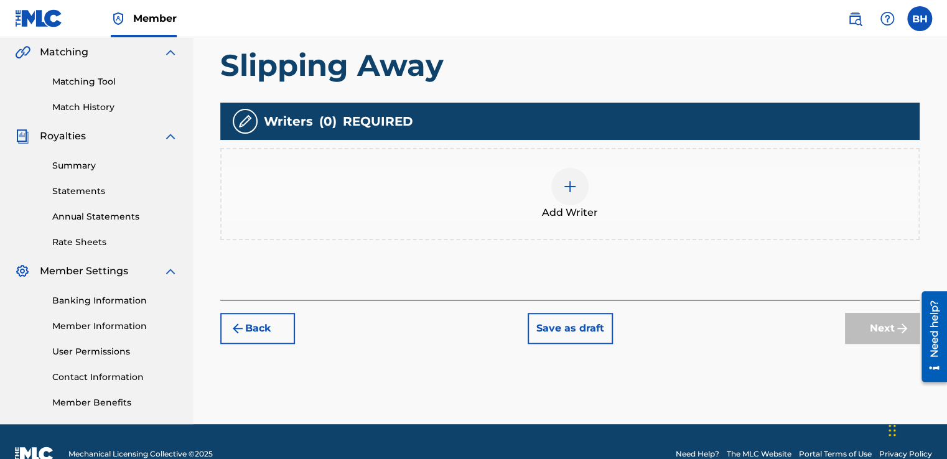
scroll to position [289, 0]
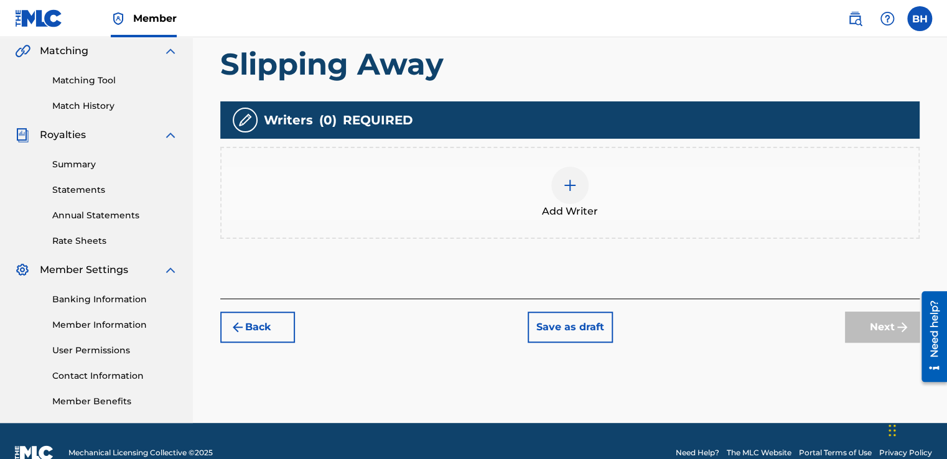
click at [567, 189] on img at bounding box center [569, 185] width 15 height 15
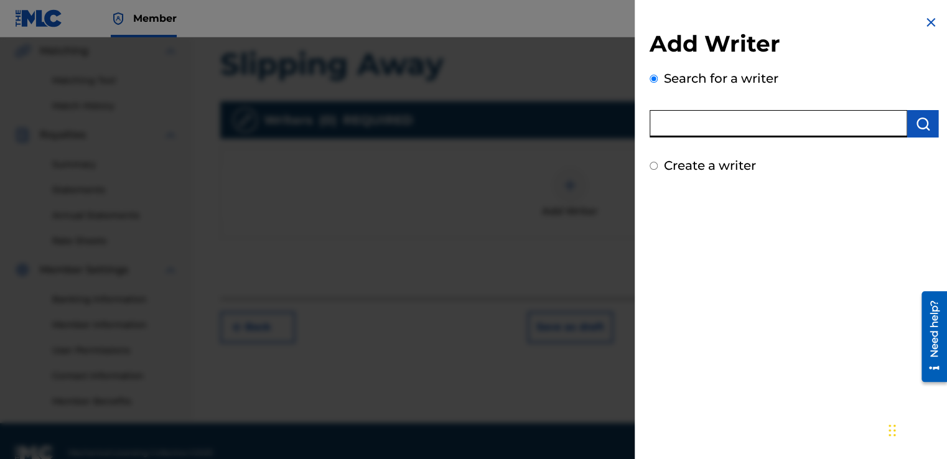
click at [689, 130] on input "text" at bounding box center [778, 123] width 258 height 27
type input "1299287686"
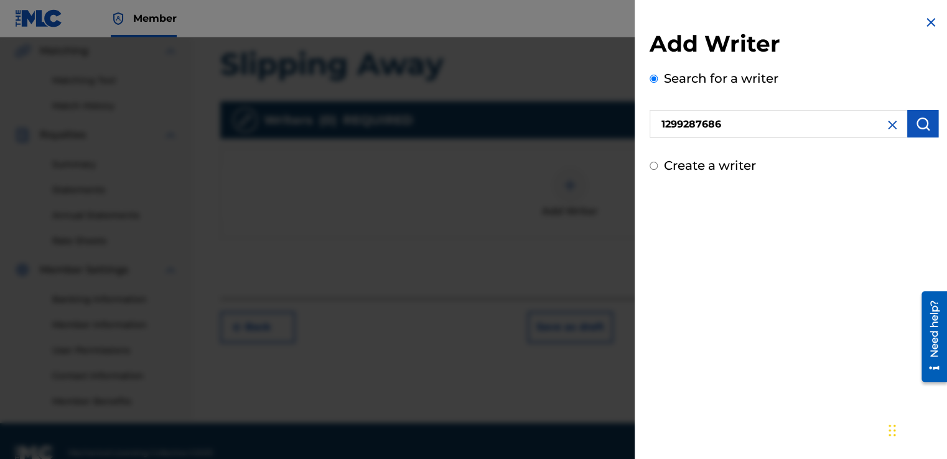
click at [911, 132] on button "submit" at bounding box center [922, 123] width 31 height 27
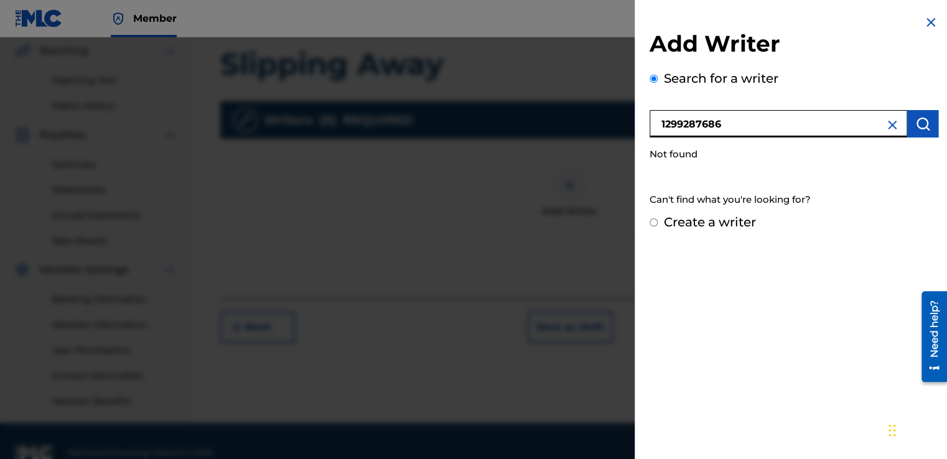
click at [731, 128] on input "1299287686" at bounding box center [778, 123] width 258 height 27
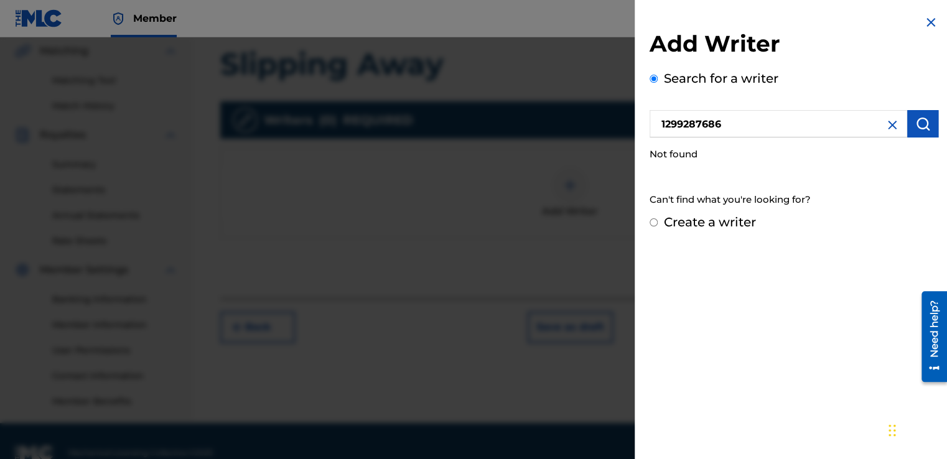
click at [888, 125] on img at bounding box center [892, 125] width 15 height 15
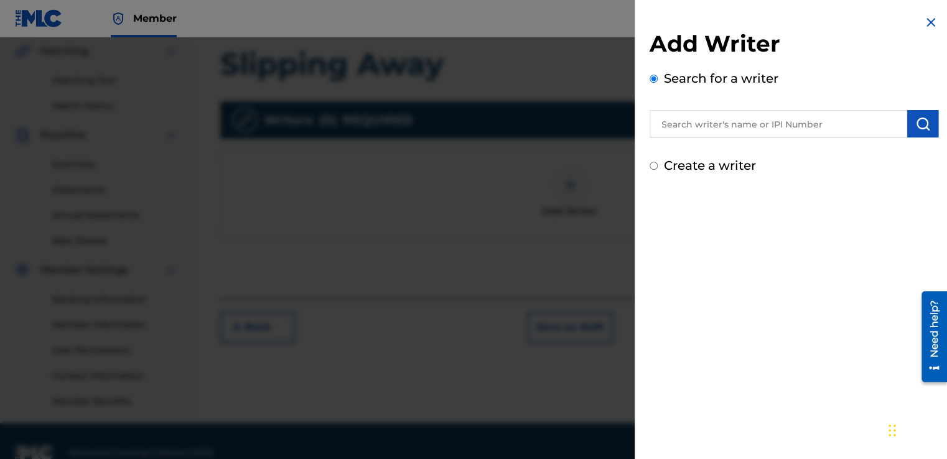
click at [927, 26] on img at bounding box center [930, 22] width 15 height 15
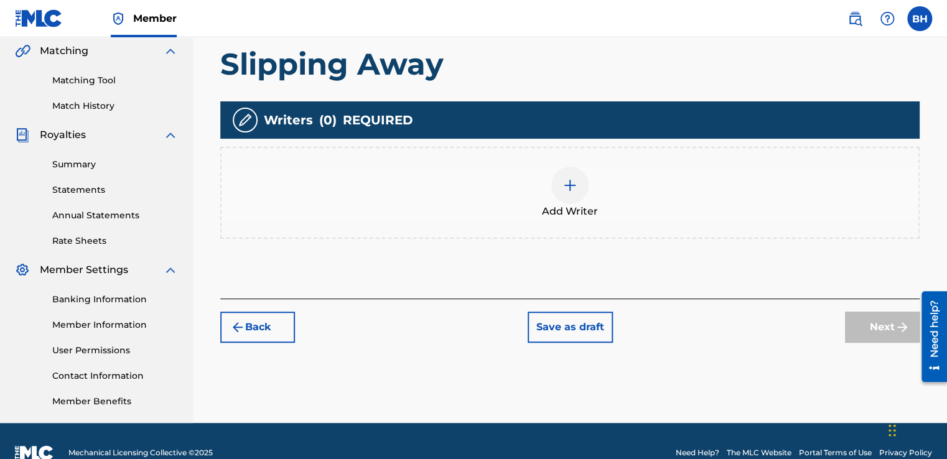
click at [262, 333] on button "Back" at bounding box center [257, 327] width 75 height 31
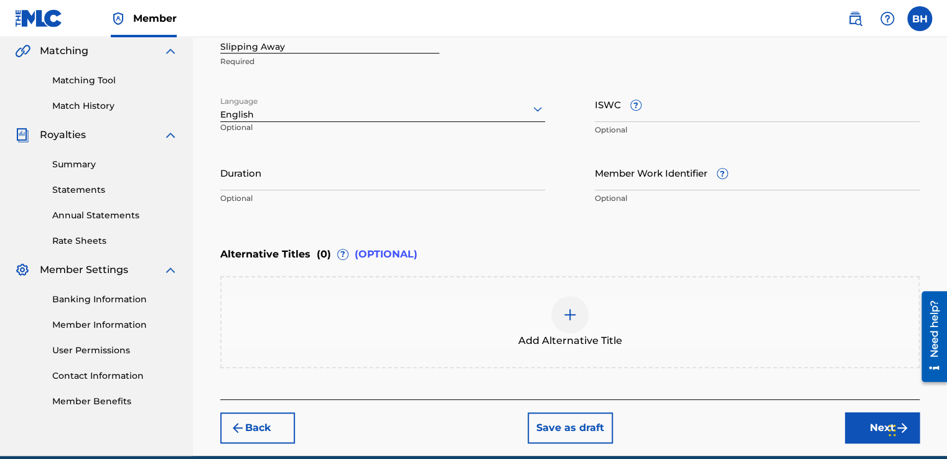
click at [263, 430] on button "Back" at bounding box center [257, 427] width 75 height 31
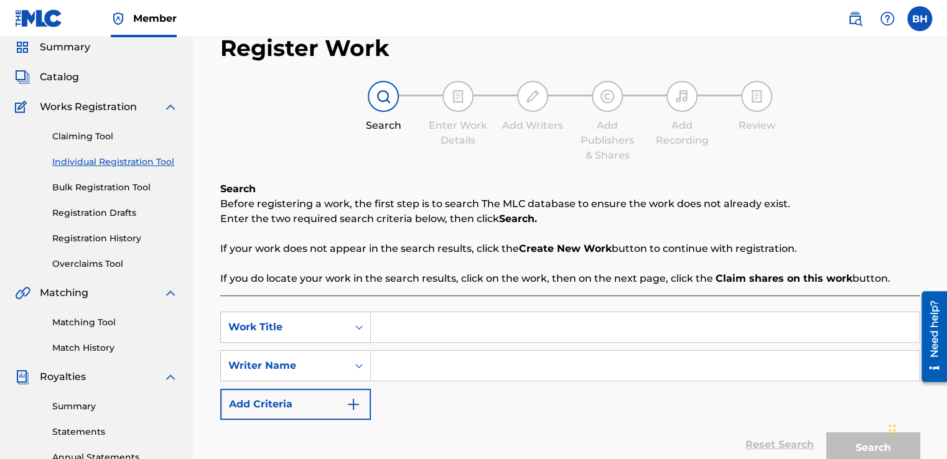
scroll to position [0, 0]
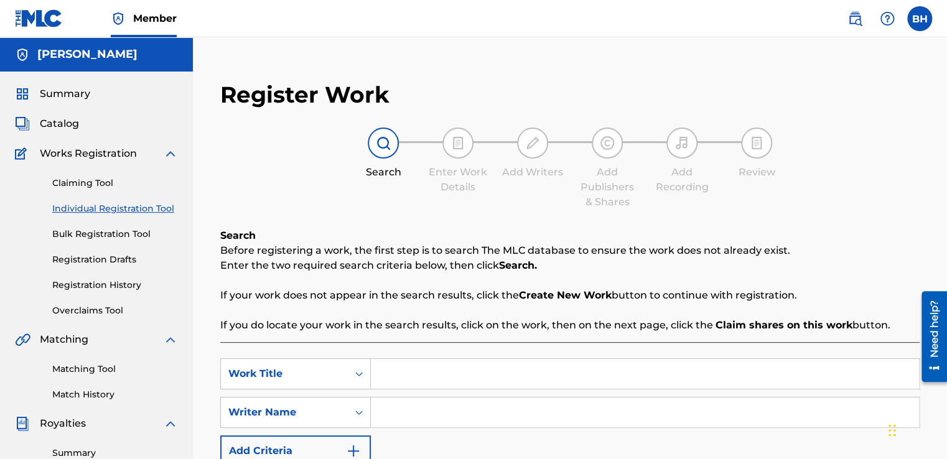
click at [921, 19] on label at bounding box center [919, 18] width 25 height 25
click at [919, 19] on input "BH Brian Headlee brianheadlee@gmail.com Notification Preferences Profile Log out" at bounding box center [919, 19] width 0 height 0
click at [796, 154] on link "Profile" at bounding box center [796, 154] width 25 height 11
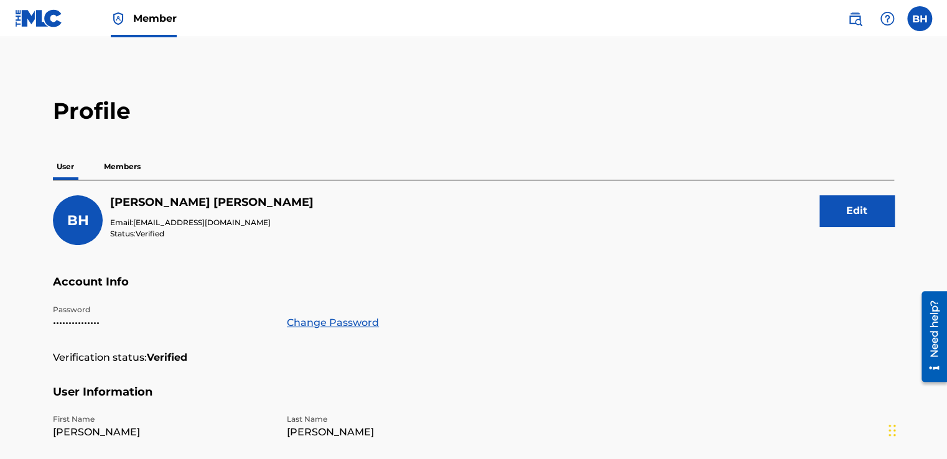
click at [124, 167] on p "Members" at bounding box center [122, 167] width 44 height 26
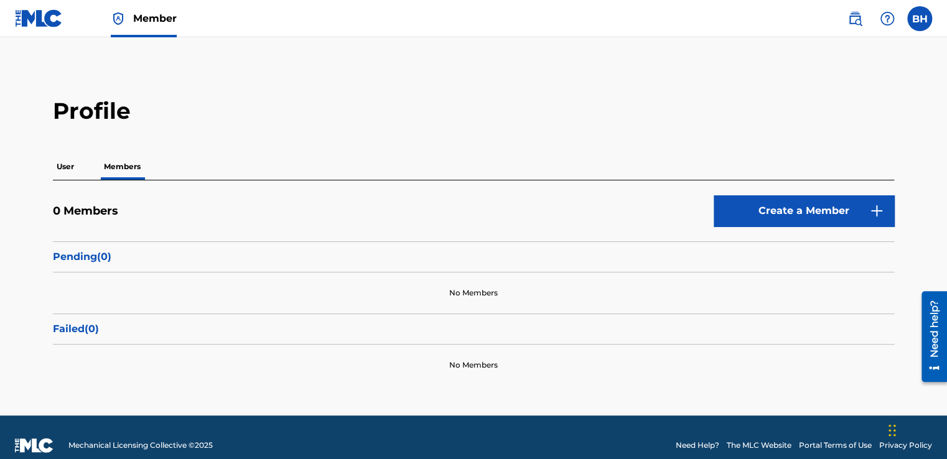
click at [64, 167] on p "User" at bounding box center [65, 167] width 25 height 26
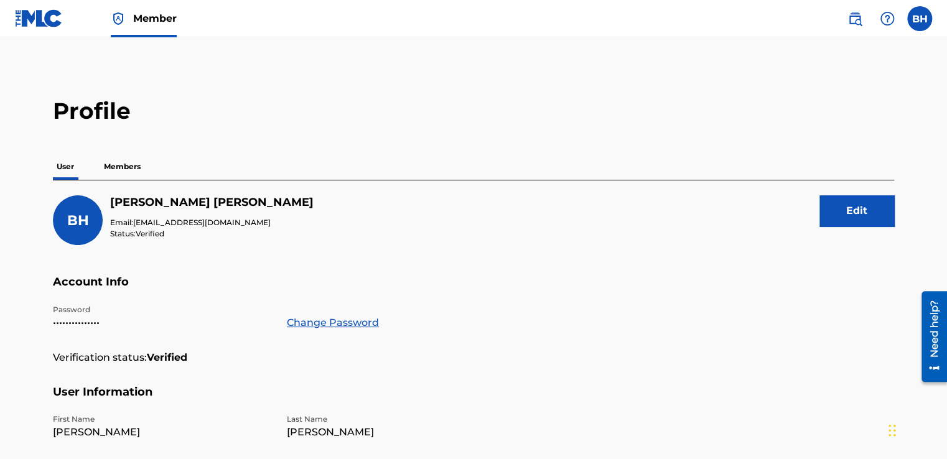
click at [919, 21] on label at bounding box center [919, 18] width 25 height 25
click at [919, 19] on input "BH Brian Headlee brianheadlee@gmail.com Notification Preferences Profile Log out" at bounding box center [919, 19] width 0 height 0
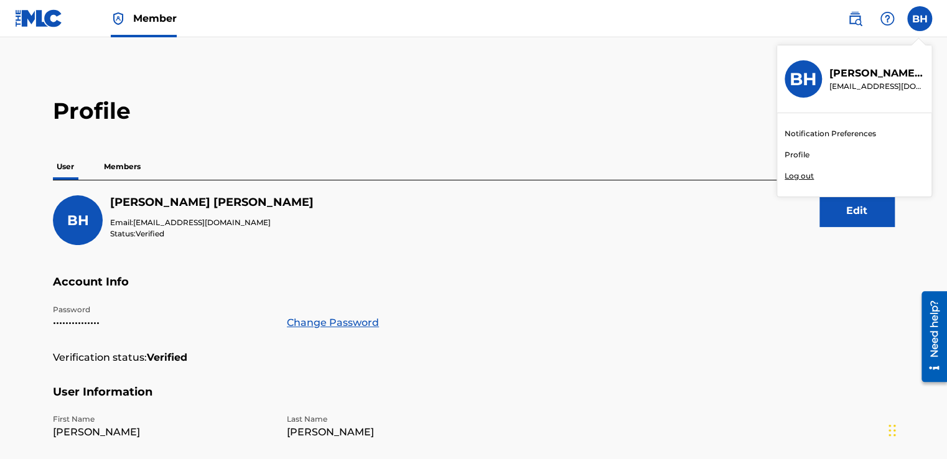
click at [808, 79] on h3 "BH" at bounding box center [802, 79] width 27 height 22
click at [919, 19] on input "BH Brian Headlee brianheadlee@gmail.com Notification Preferences Profile Log out" at bounding box center [919, 19] width 0 height 0
click at [358, 77] on main "Profile User Members BH Brian Headlee Email: brianheadlee@gmail.com Status: Ver…" at bounding box center [473, 407] width 947 height 740
